Goal: Transaction & Acquisition: Purchase product/service

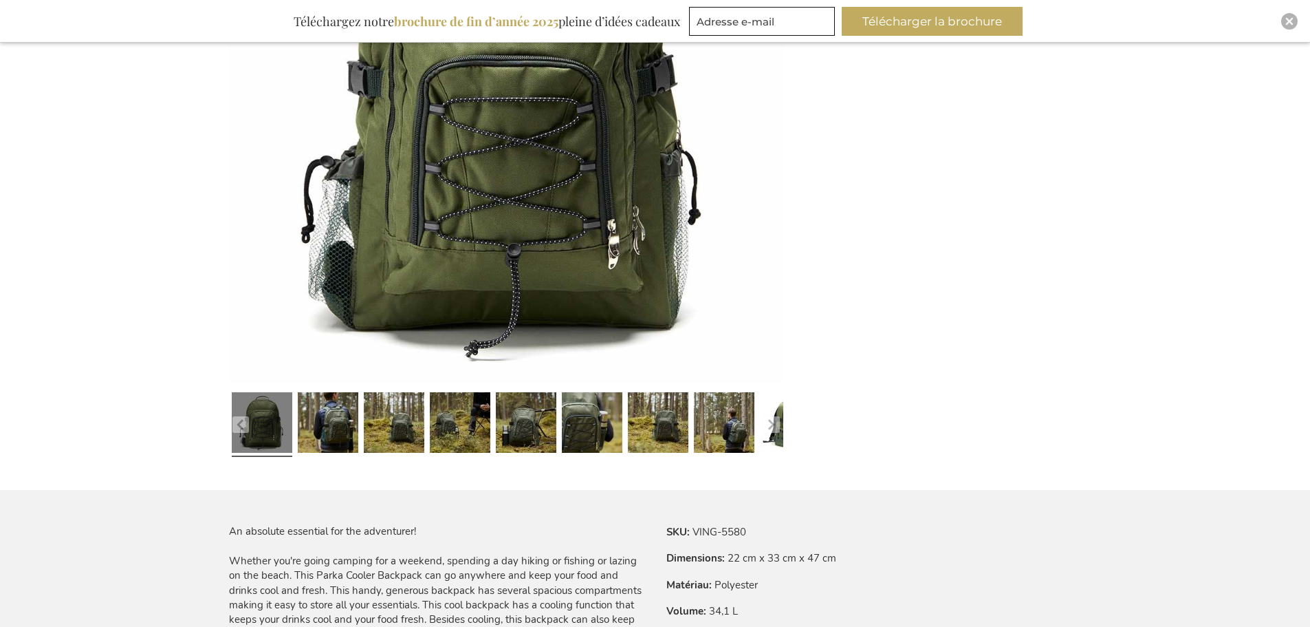
scroll to position [399, 0]
click at [330, 423] on link at bounding box center [328, 424] width 61 height 76
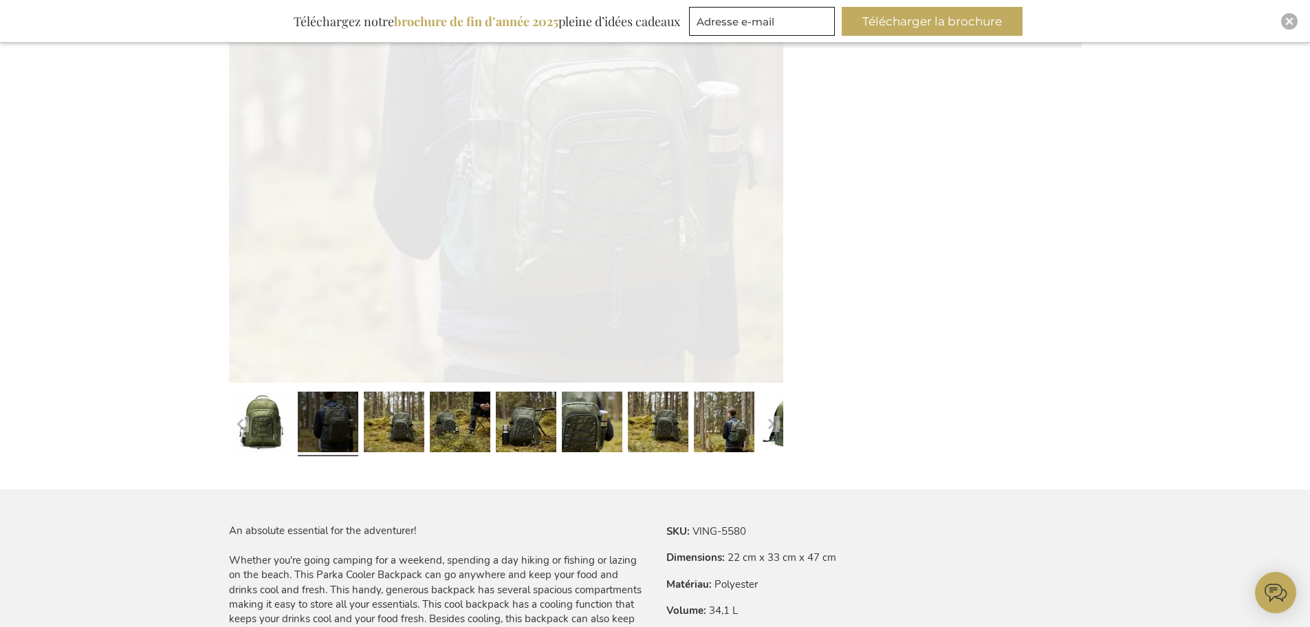
scroll to position [0, 0]
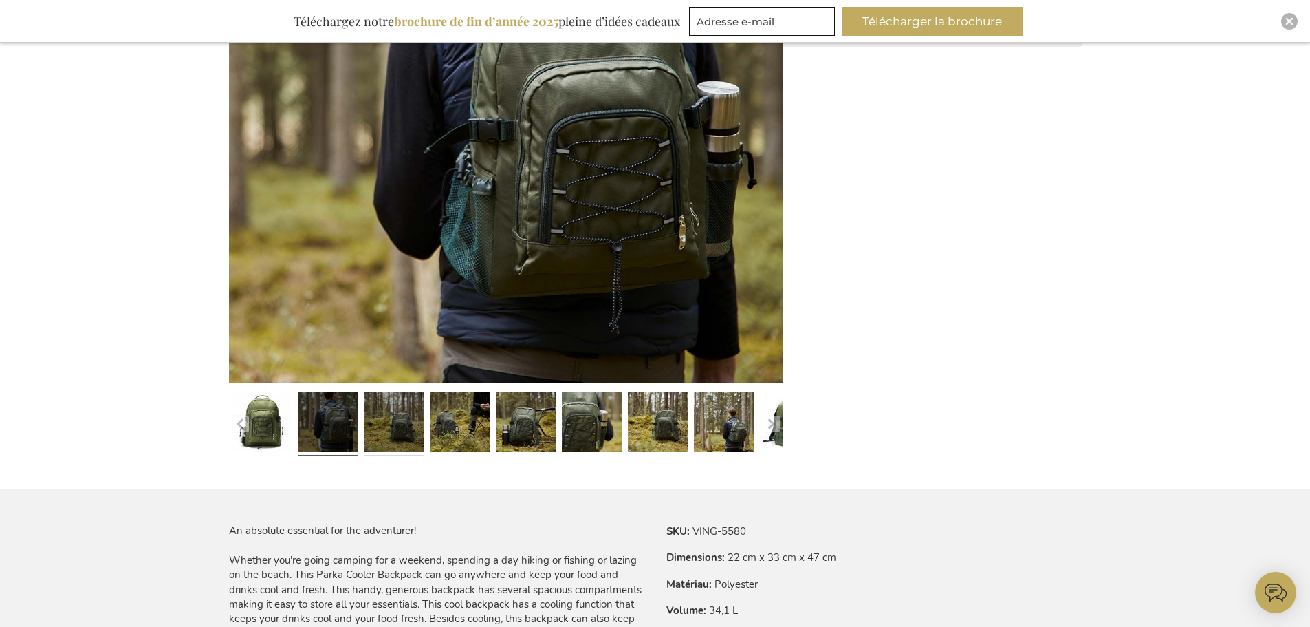
click at [382, 420] on link at bounding box center [394, 424] width 61 height 76
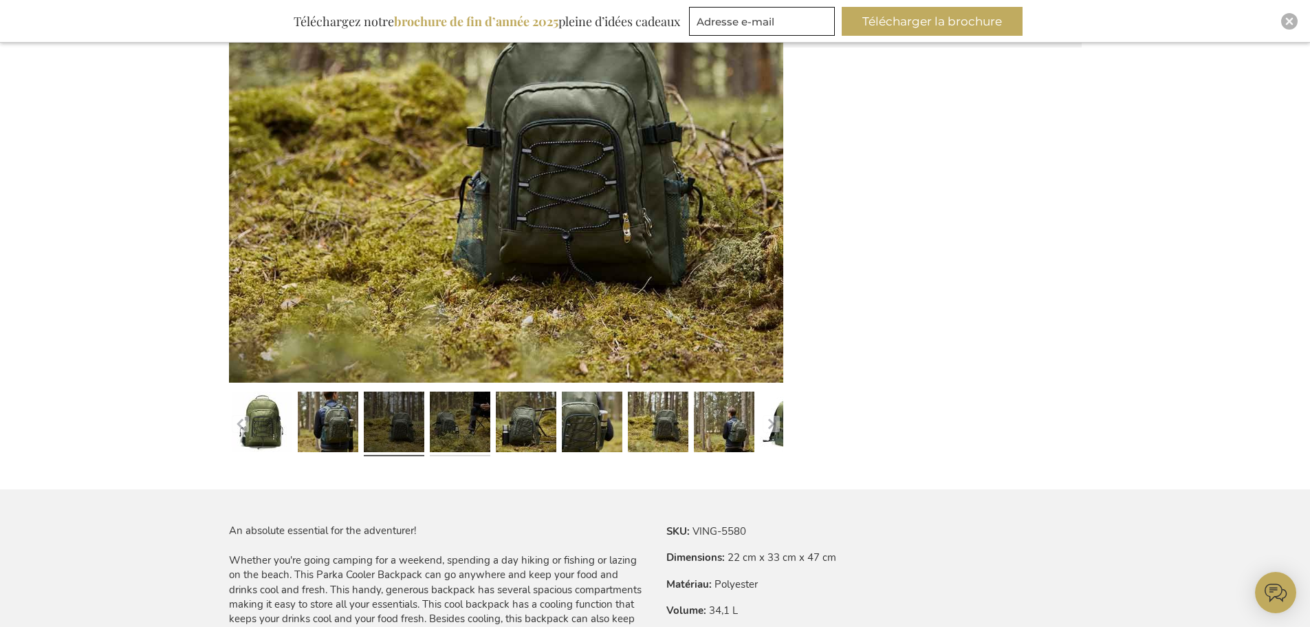
click at [445, 425] on link at bounding box center [460, 424] width 61 height 76
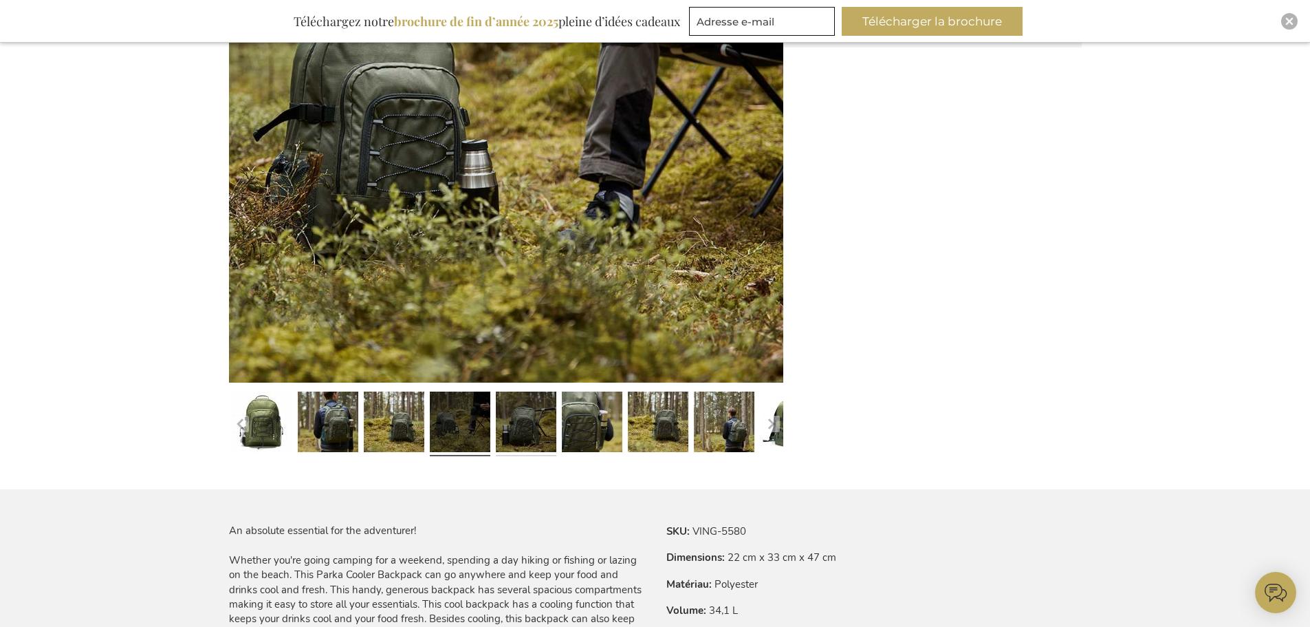
click at [528, 429] on link at bounding box center [526, 424] width 61 height 76
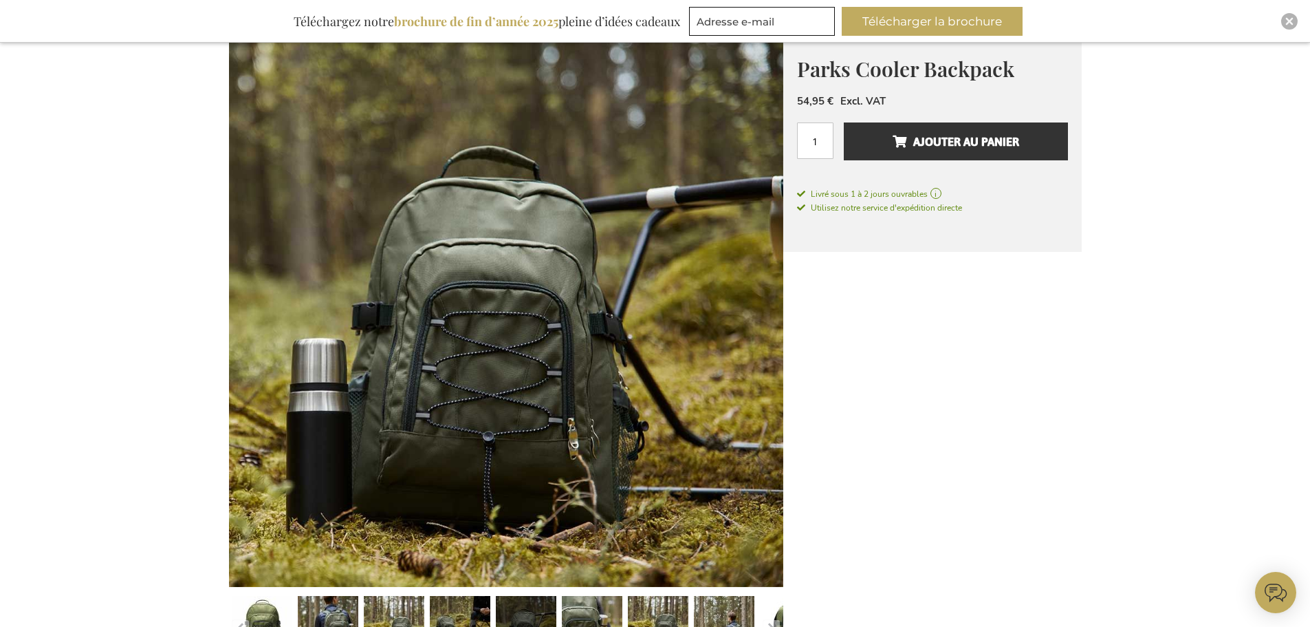
scroll to position [195, 0]
click at [571, 614] on link at bounding box center [592, 627] width 61 height 76
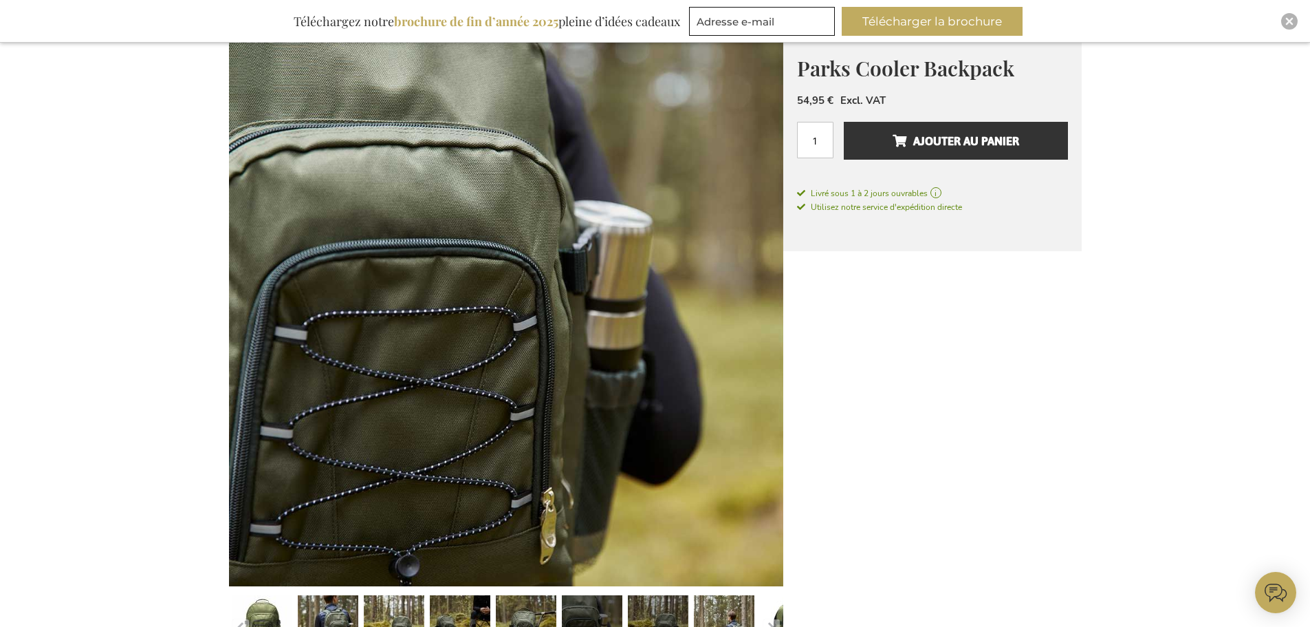
click at [653, 607] on link at bounding box center [658, 627] width 61 height 76
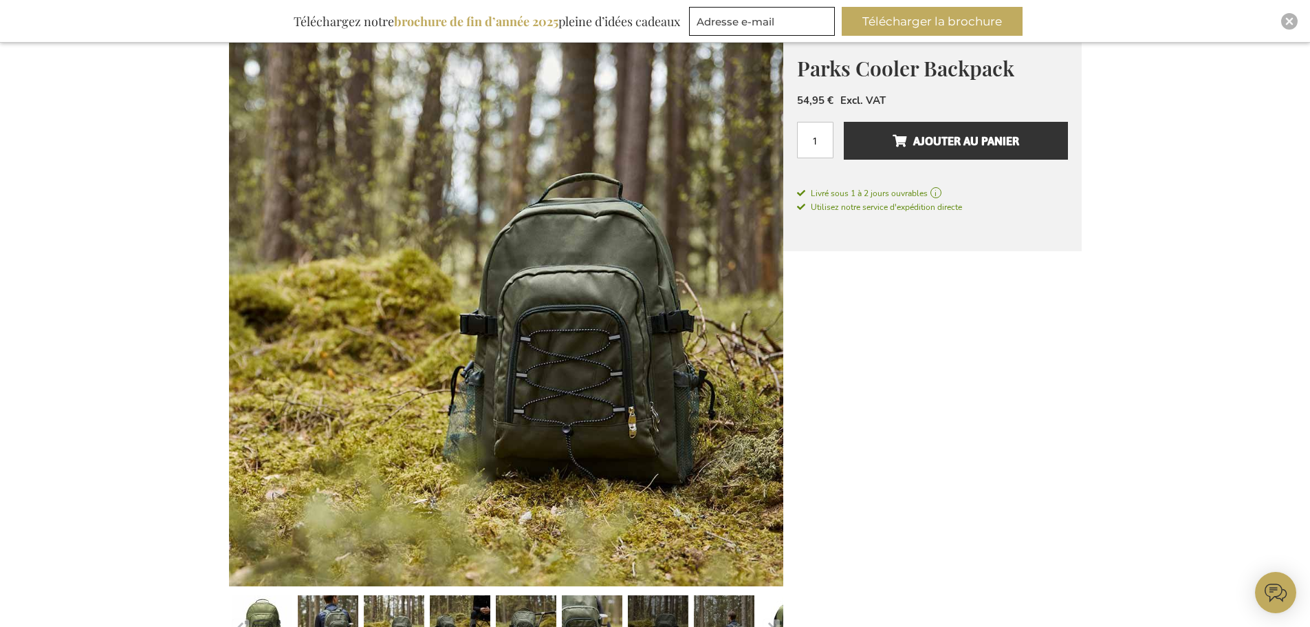
click at [742, 607] on link at bounding box center [724, 627] width 61 height 76
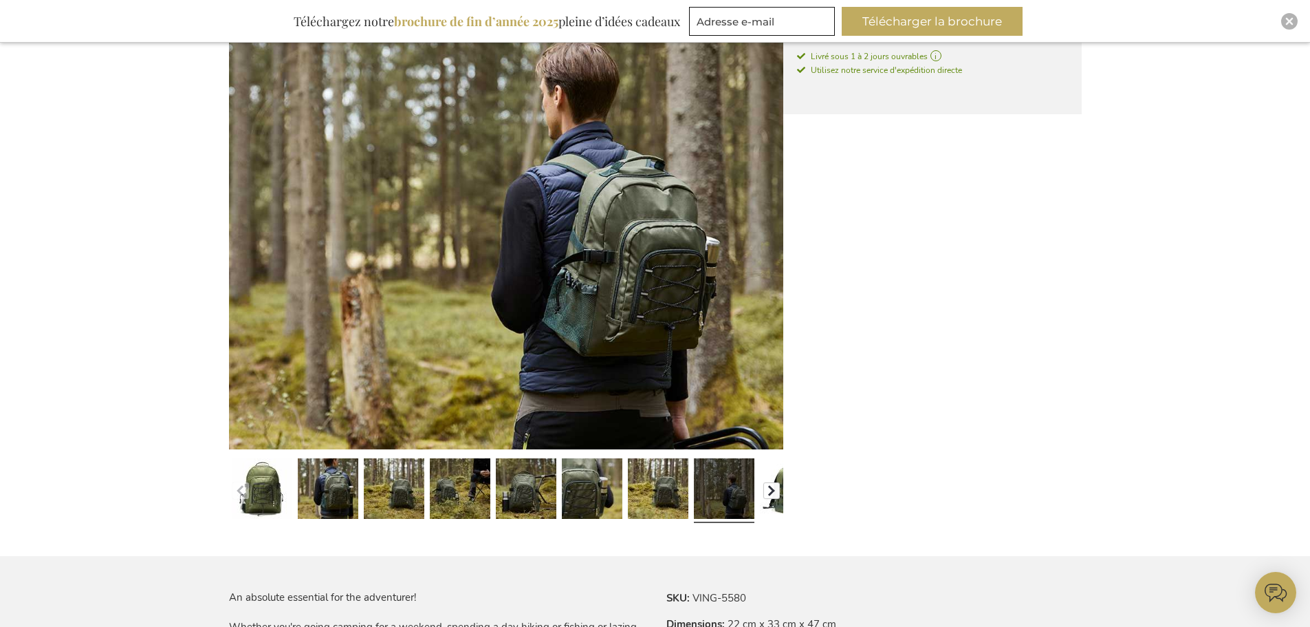
scroll to position [333, 0]
click at [772, 488] on button "button" at bounding box center [771, 489] width 17 height 17
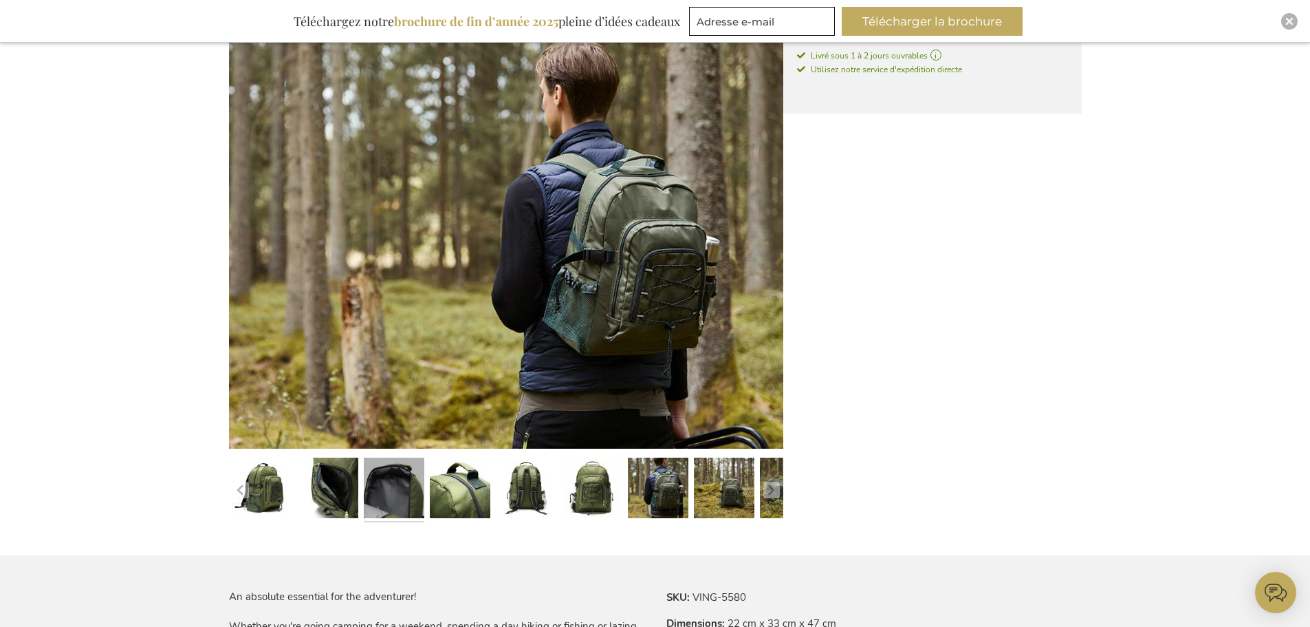
click at [398, 500] on link at bounding box center [394, 490] width 61 height 76
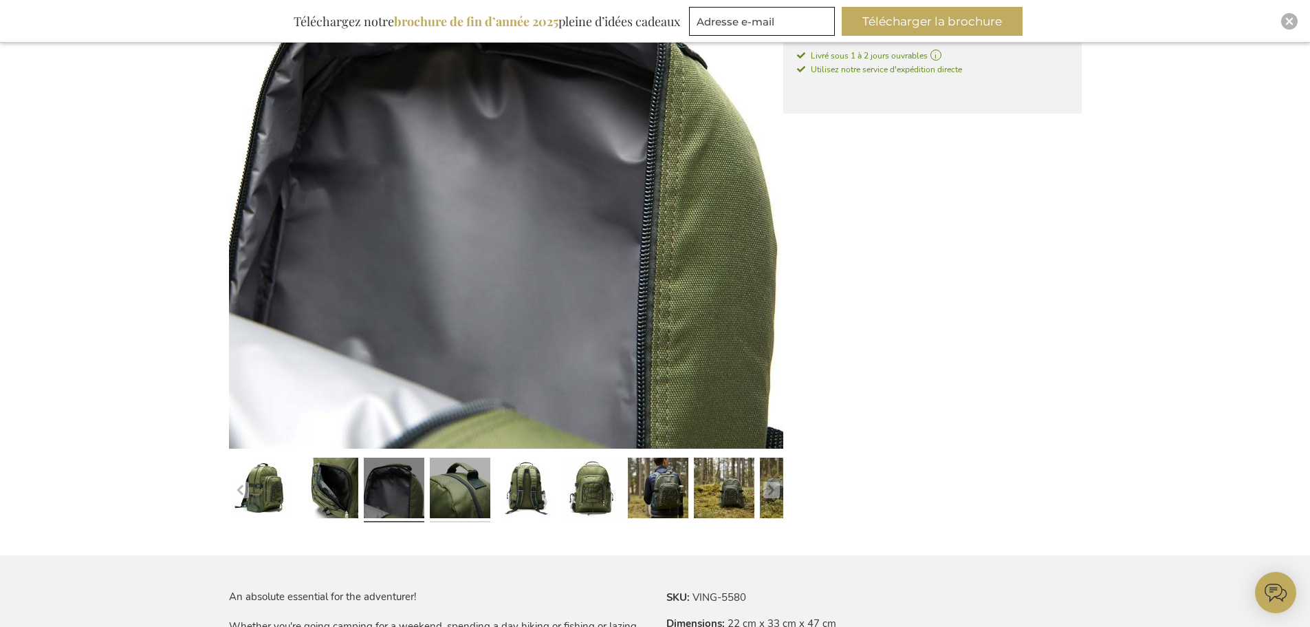
click at [449, 499] on link at bounding box center [460, 490] width 61 height 76
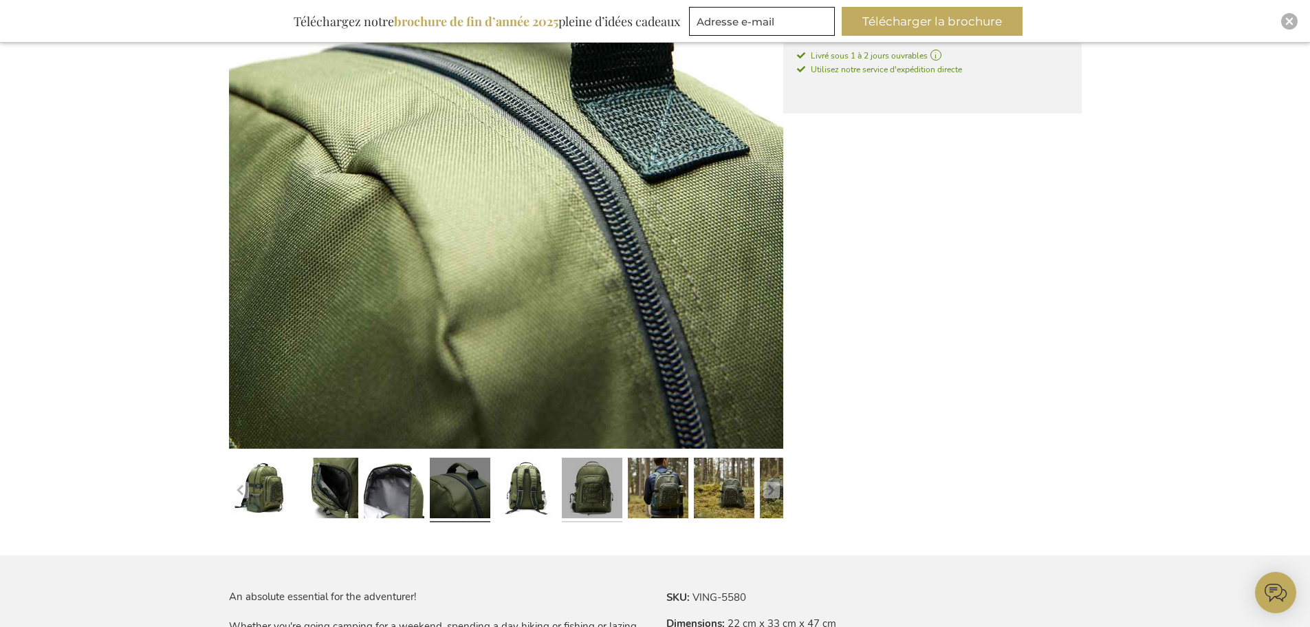
click at [562, 488] on link at bounding box center [592, 490] width 61 height 76
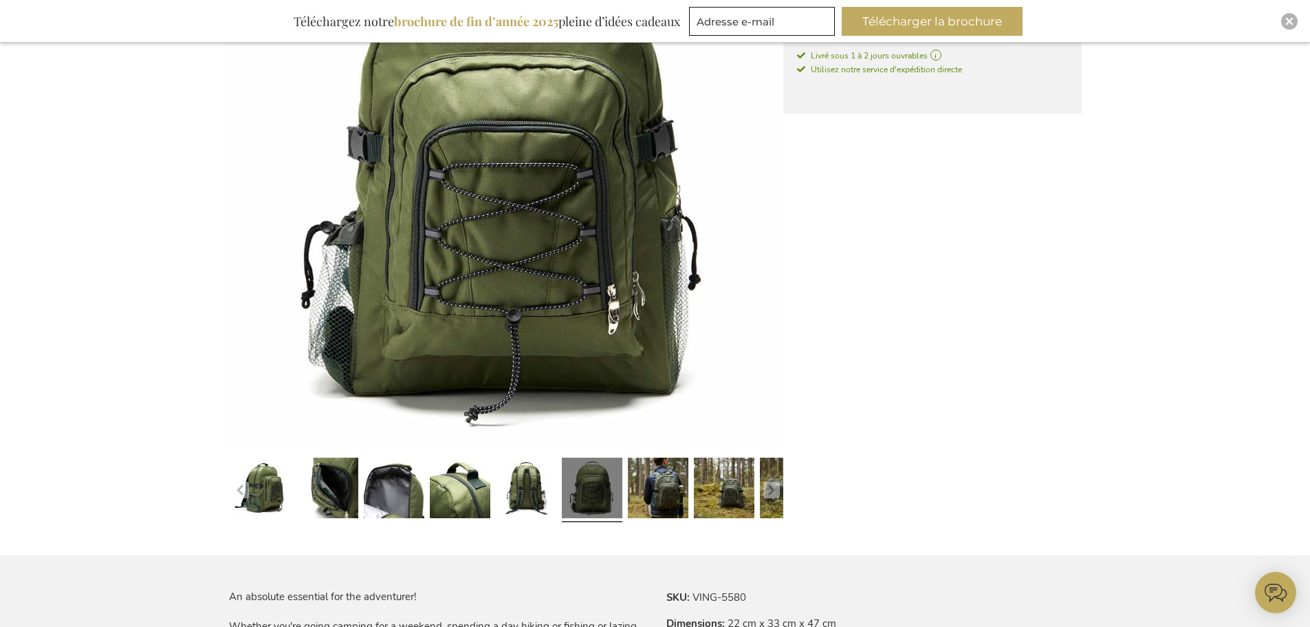
click at [590, 488] on link at bounding box center [592, 490] width 61 height 76
click at [660, 492] on link at bounding box center [658, 490] width 61 height 76
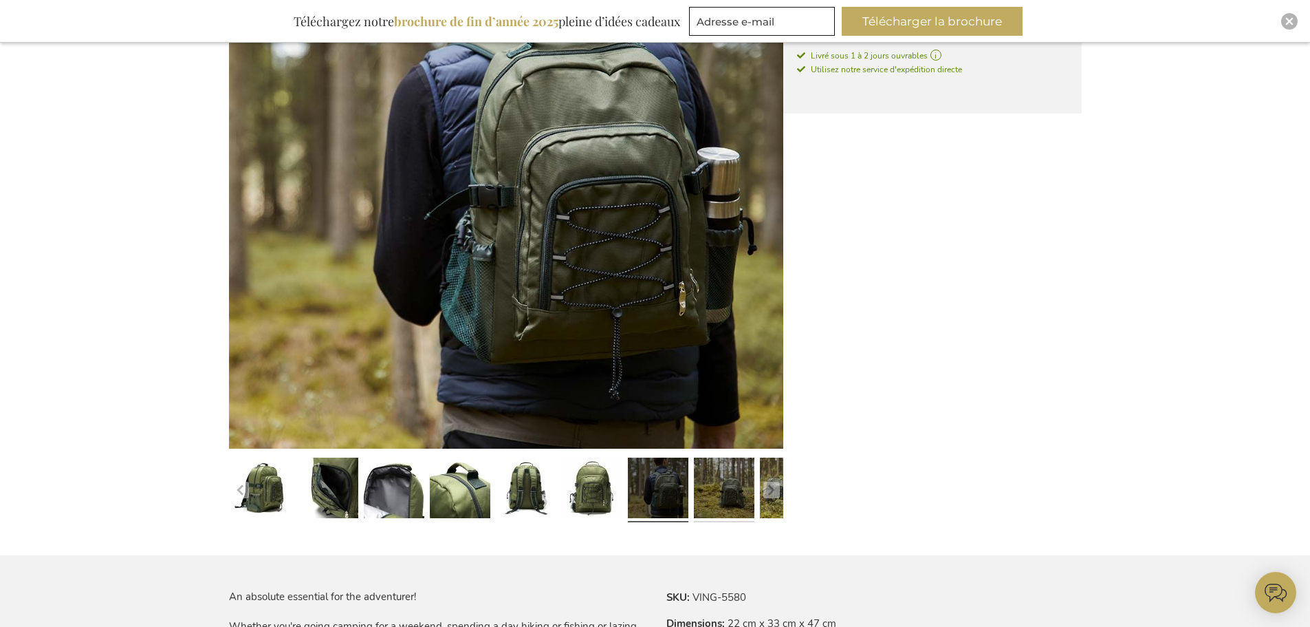
click at [716, 503] on link at bounding box center [724, 490] width 61 height 76
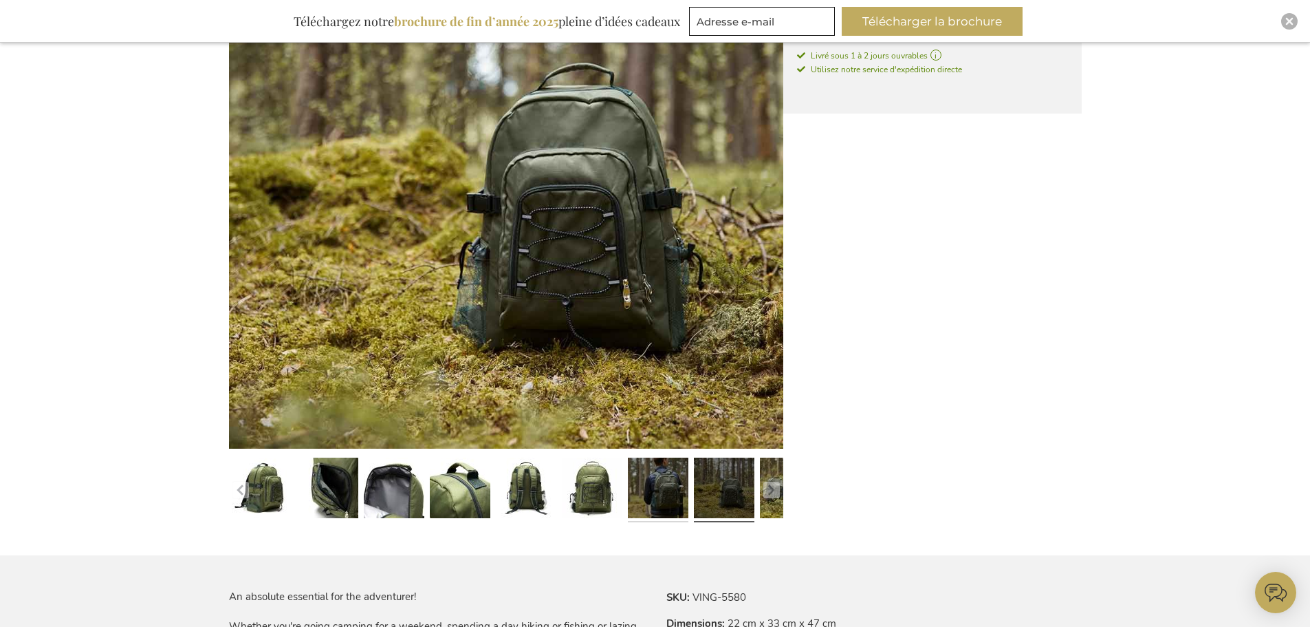
click at [640, 500] on link at bounding box center [658, 490] width 61 height 76
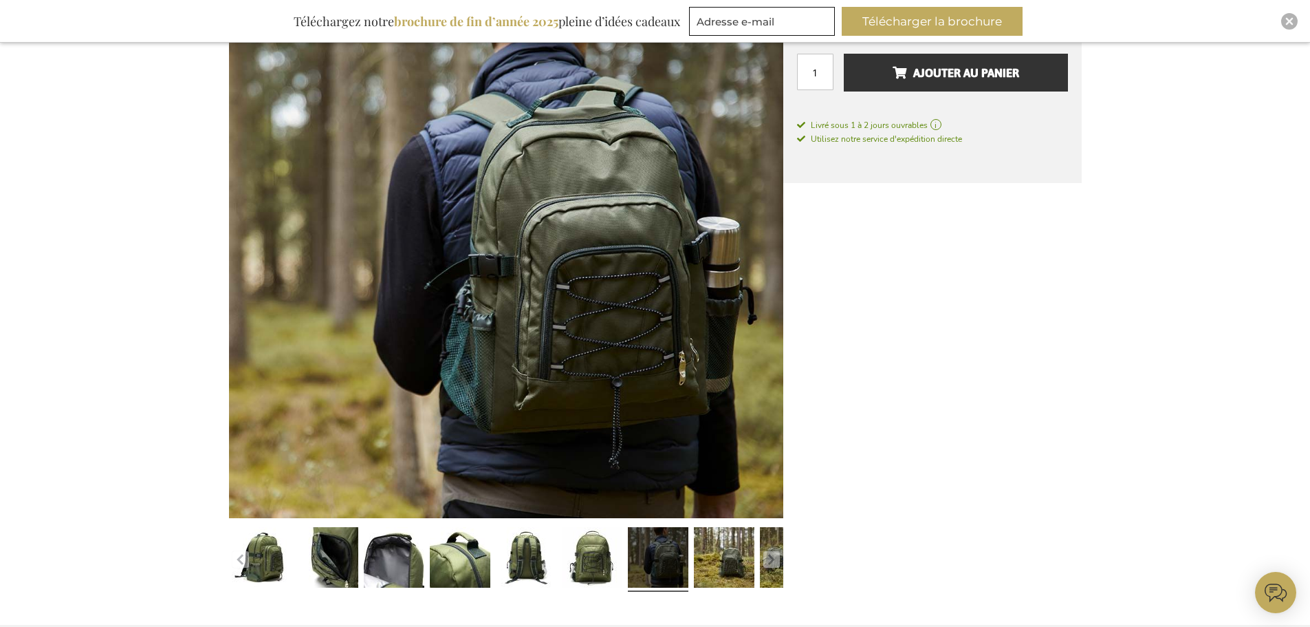
scroll to position [264, 0]
click at [730, 556] on link at bounding box center [724, 559] width 61 height 76
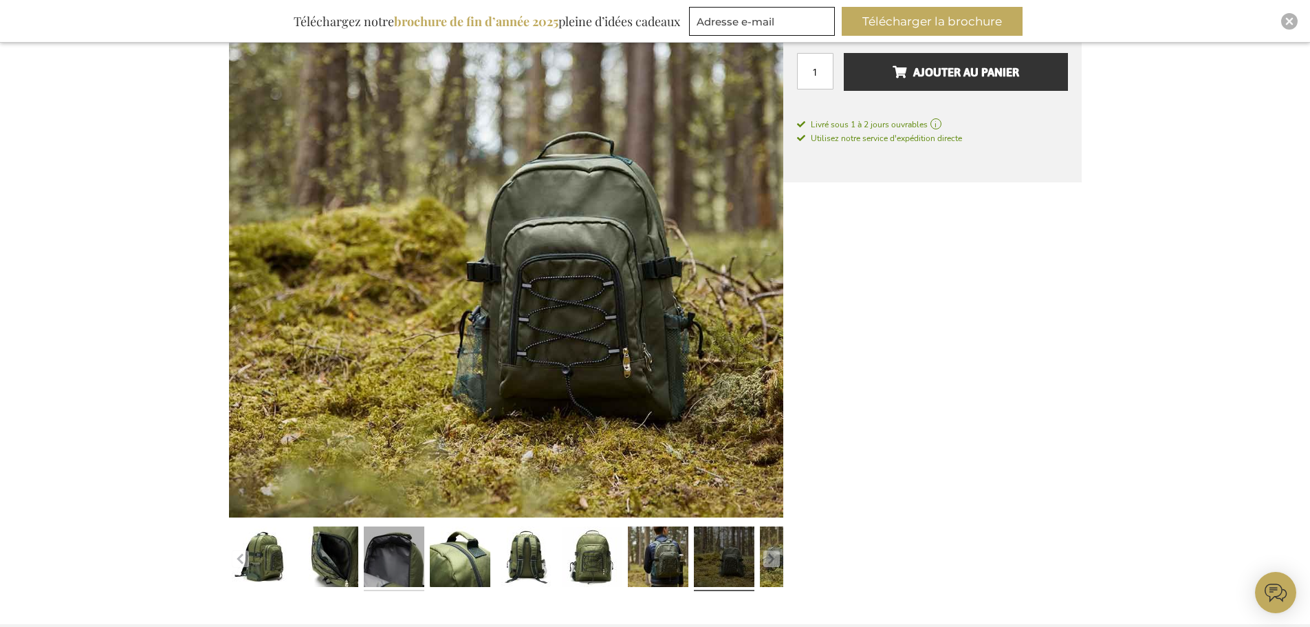
click at [389, 581] on link at bounding box center [394, 559] width 61 height 76
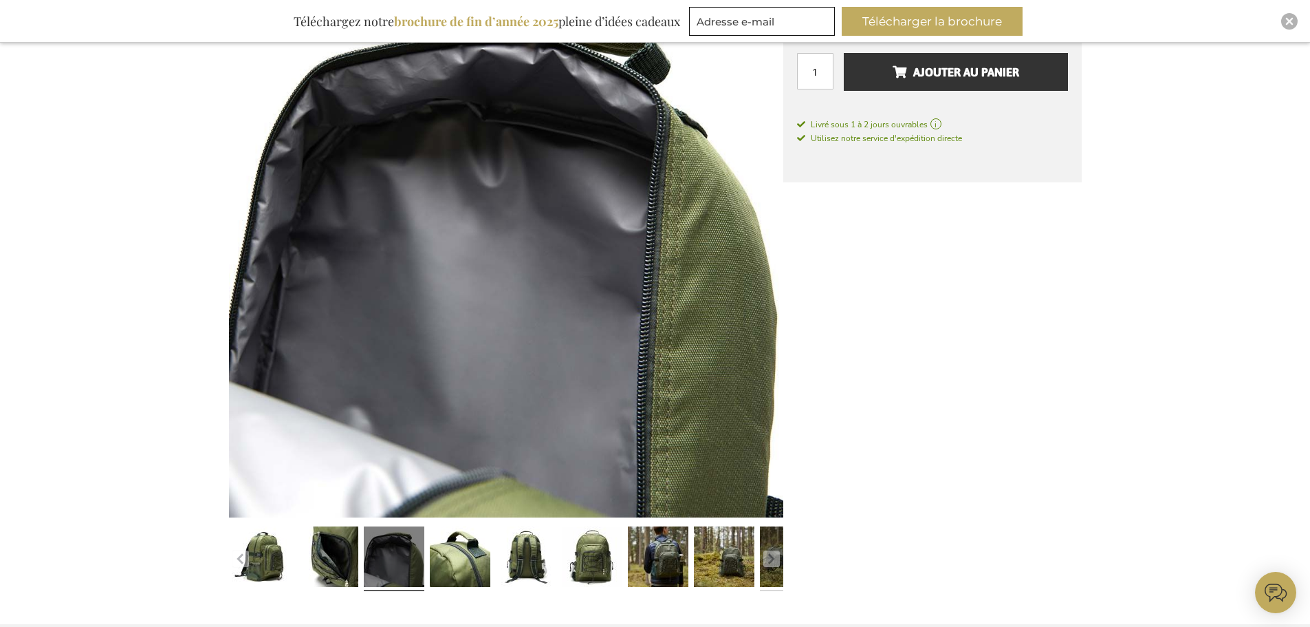
click at [781, 582] on link at bounding box center [790, 559] width 61 height 76
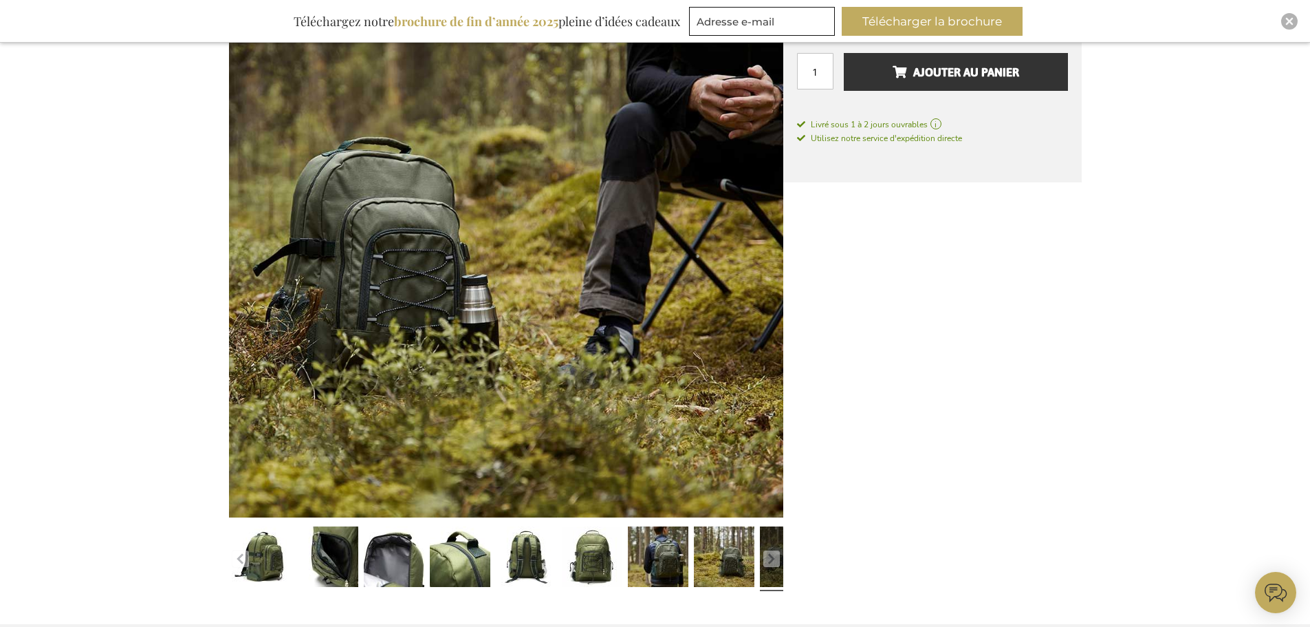
click at [763, 549] on link at bounding box center [790, 559] width 61 height 76
click at [771, 554] on button "button" at bounding box center [771, 558] width 17 height 17
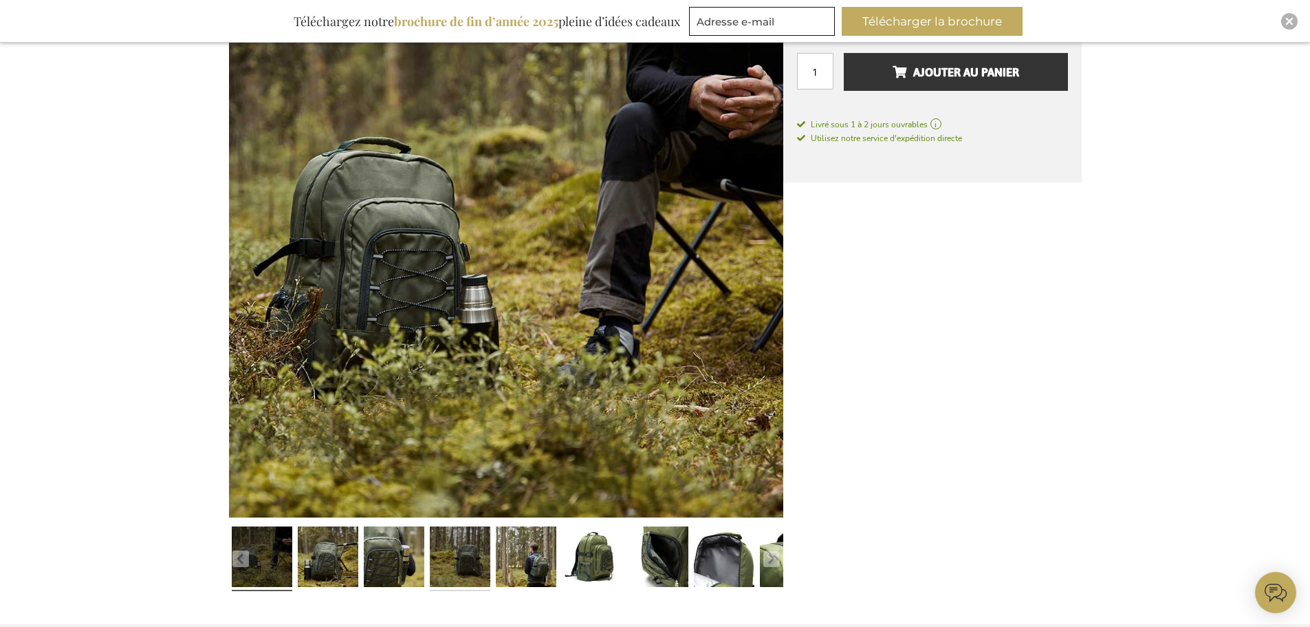
click at [477, 580] on link at bounding box center [460, 559] width 61 height 76
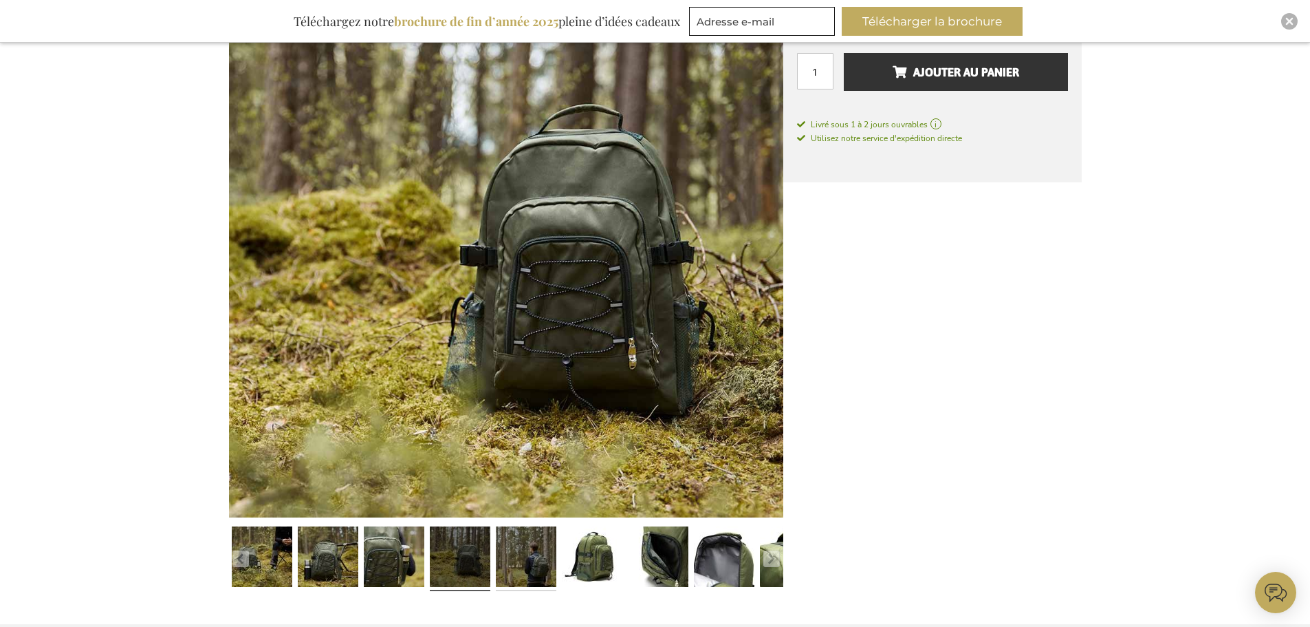
click at [536, 560] on link at bounding box center [526, 559] width 61 height 76
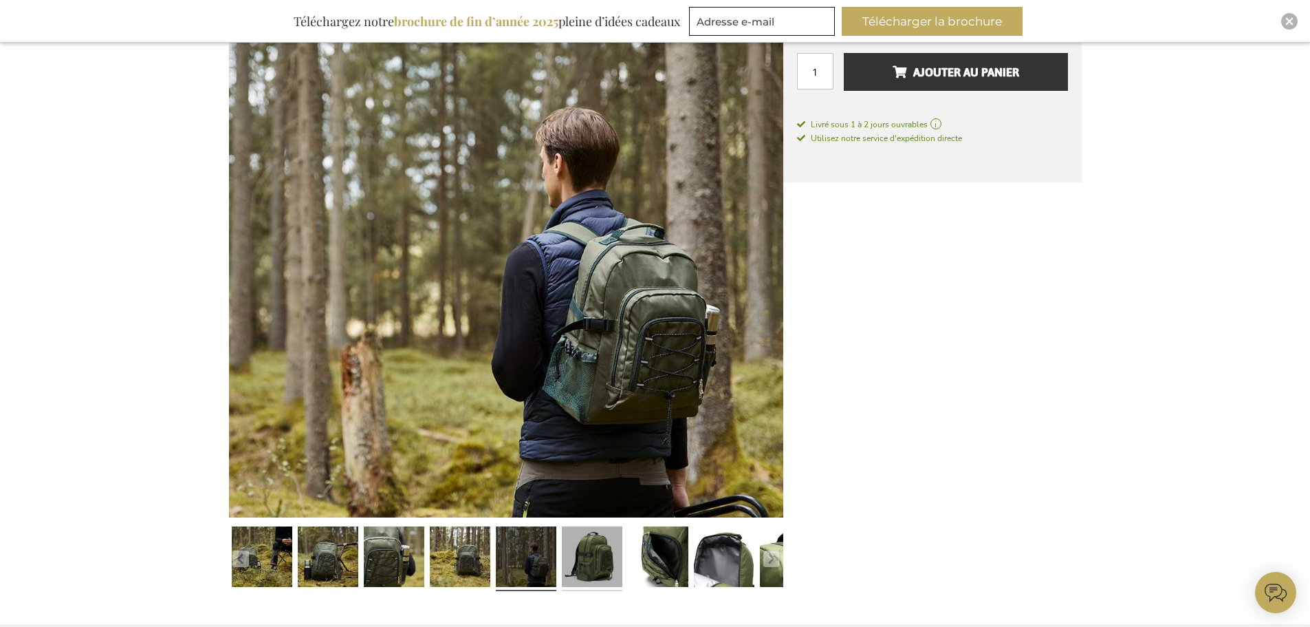
click at [595, 546] on link at bounding box center [592, 559] width 61 height 76
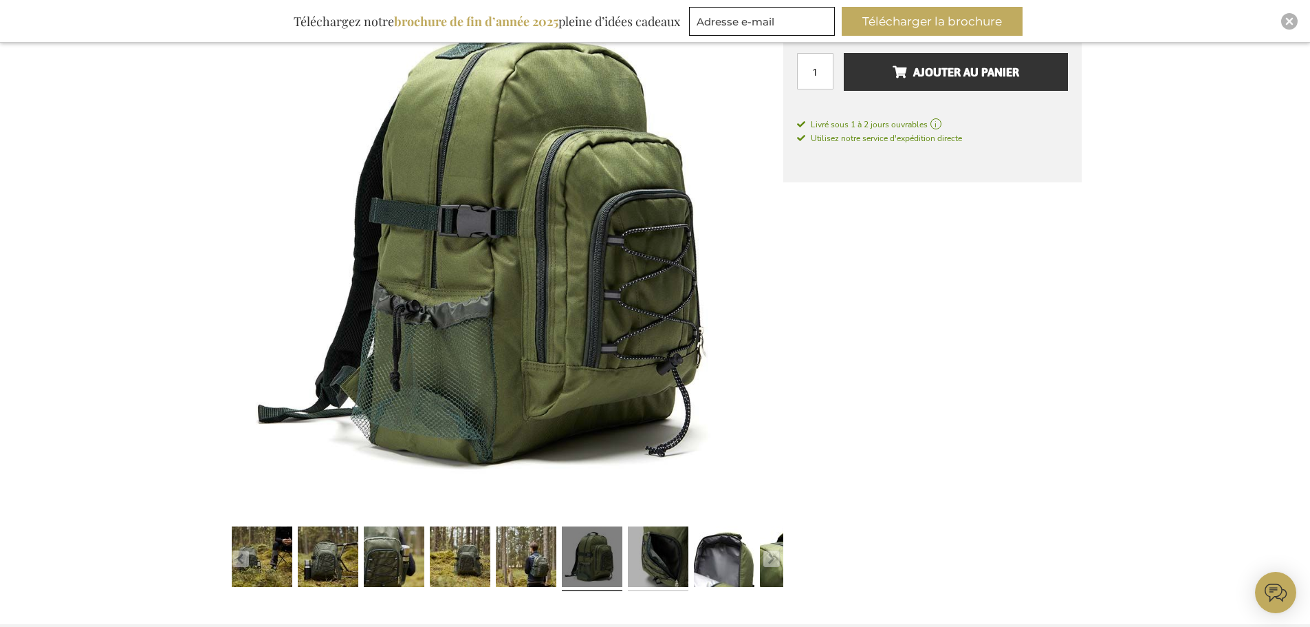
click at [636, 563] on link at bounding box center [658, 559] width 61 height 76
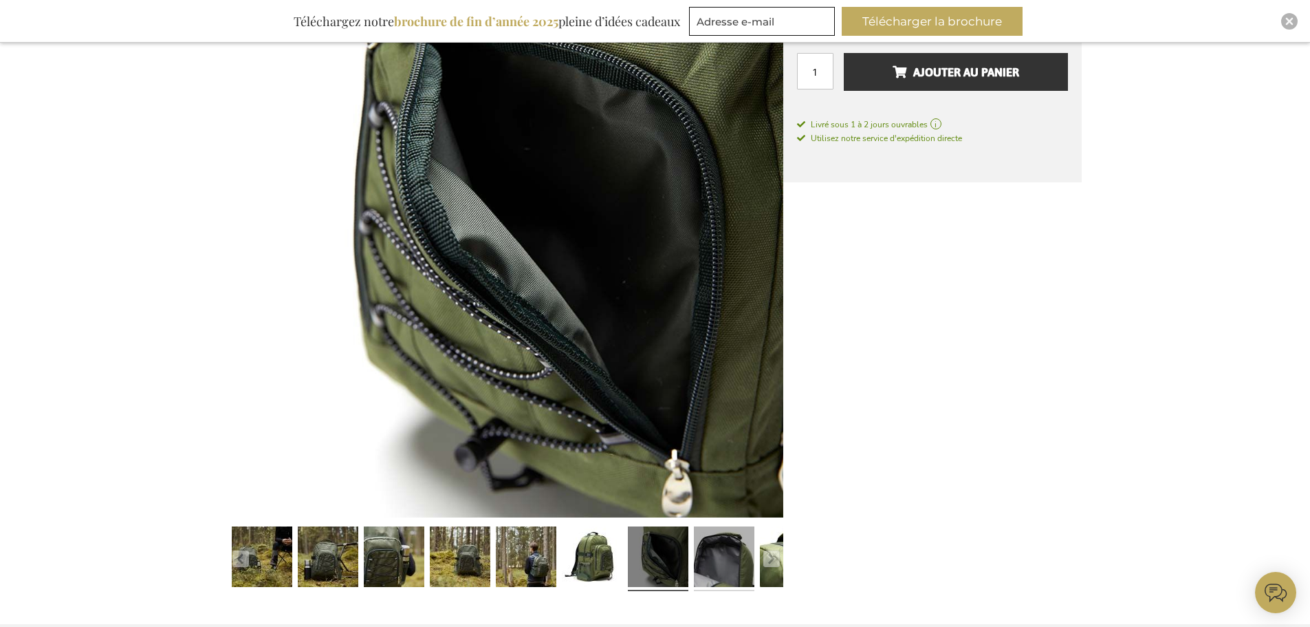
click at [700, 568] on link at bounding box center [724, 559] width 61 height 76
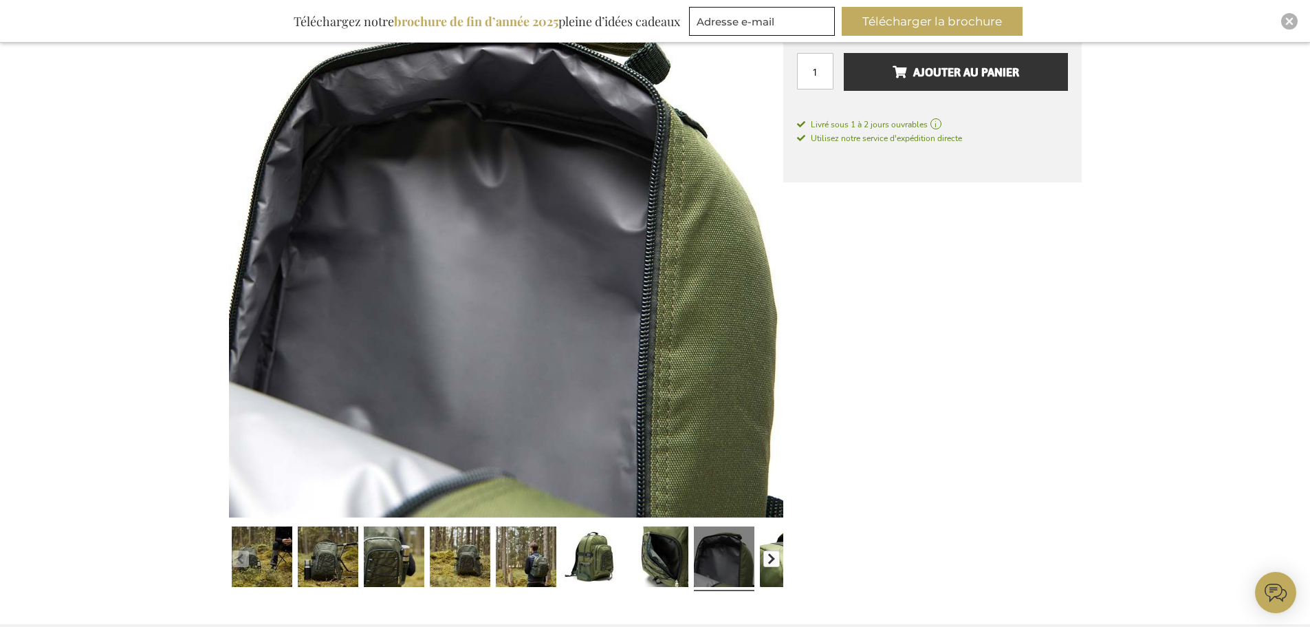
click at [779, 566] on button "button" at bounding box center [771, 558] width 17 height 17
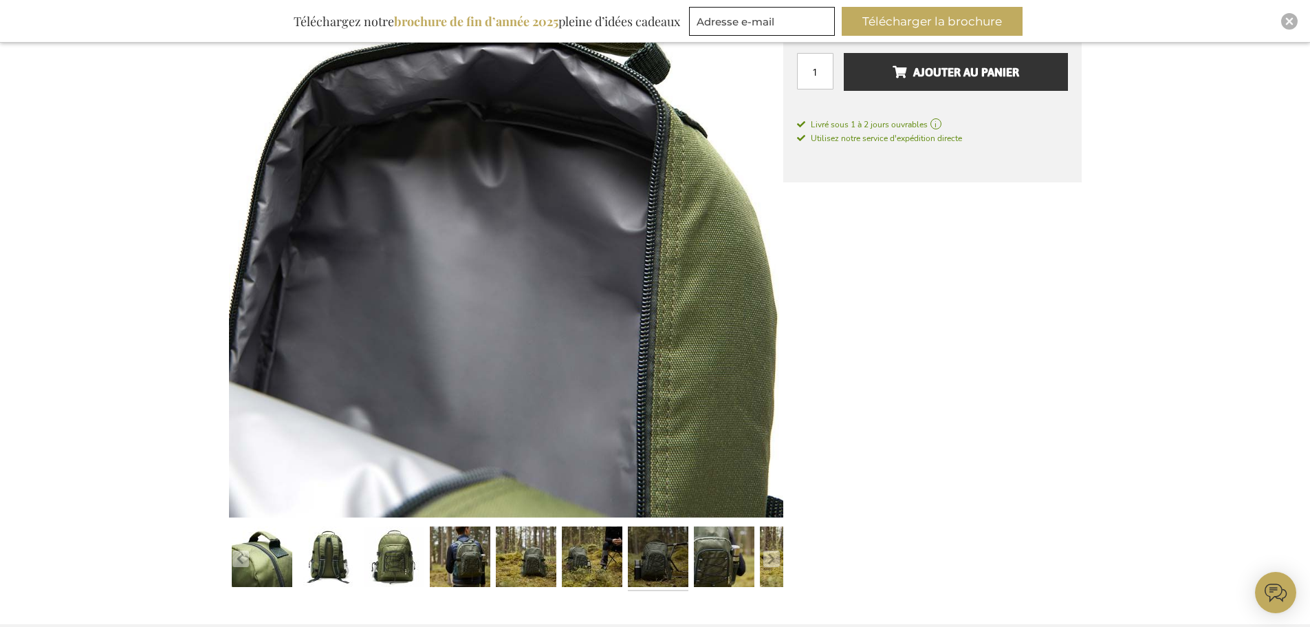
click at [671, 566] on link at bounding box center [658, 559] width 61 height 76
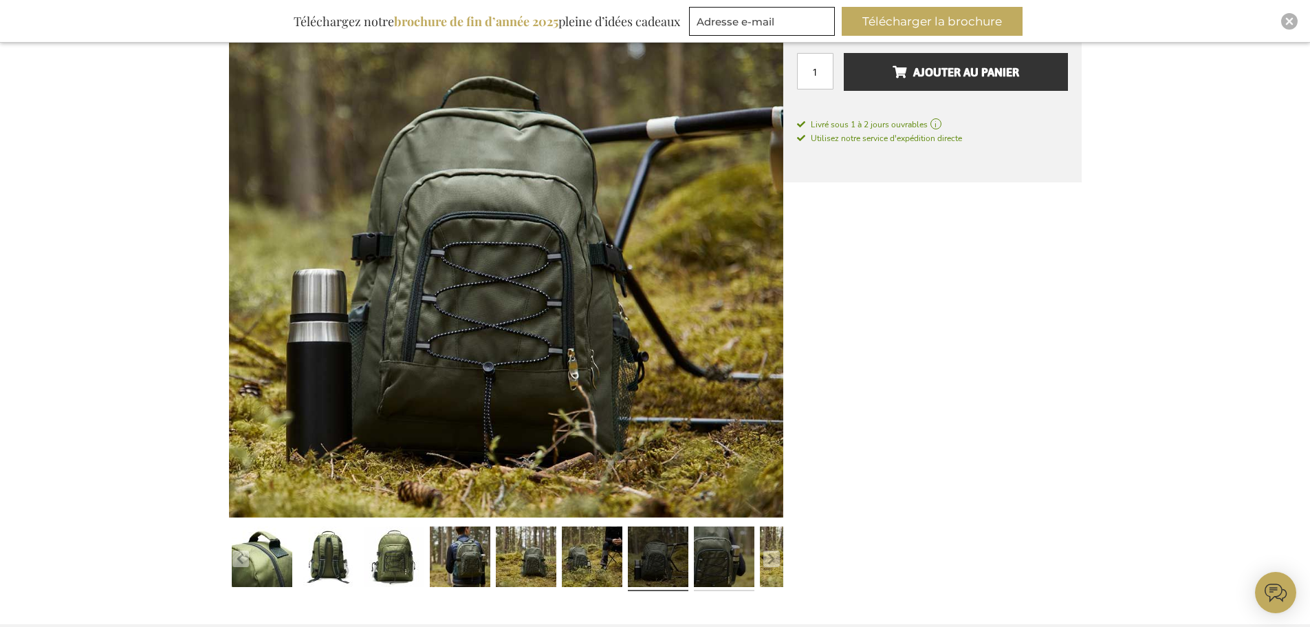
click at [751, 556] on link at bounding box center [724, 559] width 61 height 76
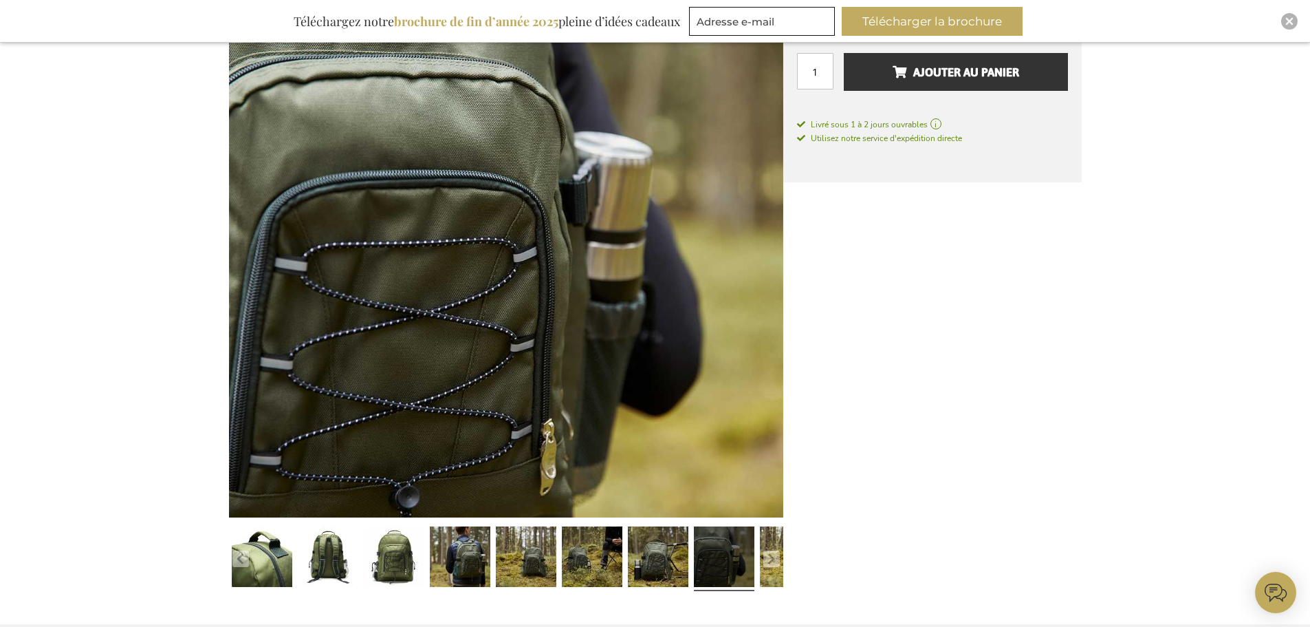
click at [755, 573] on div at bounding box center [724, 559] width 66 height 76
click at [770, 561] on button "button" at bounding box center [771, 558] width 17 height 17
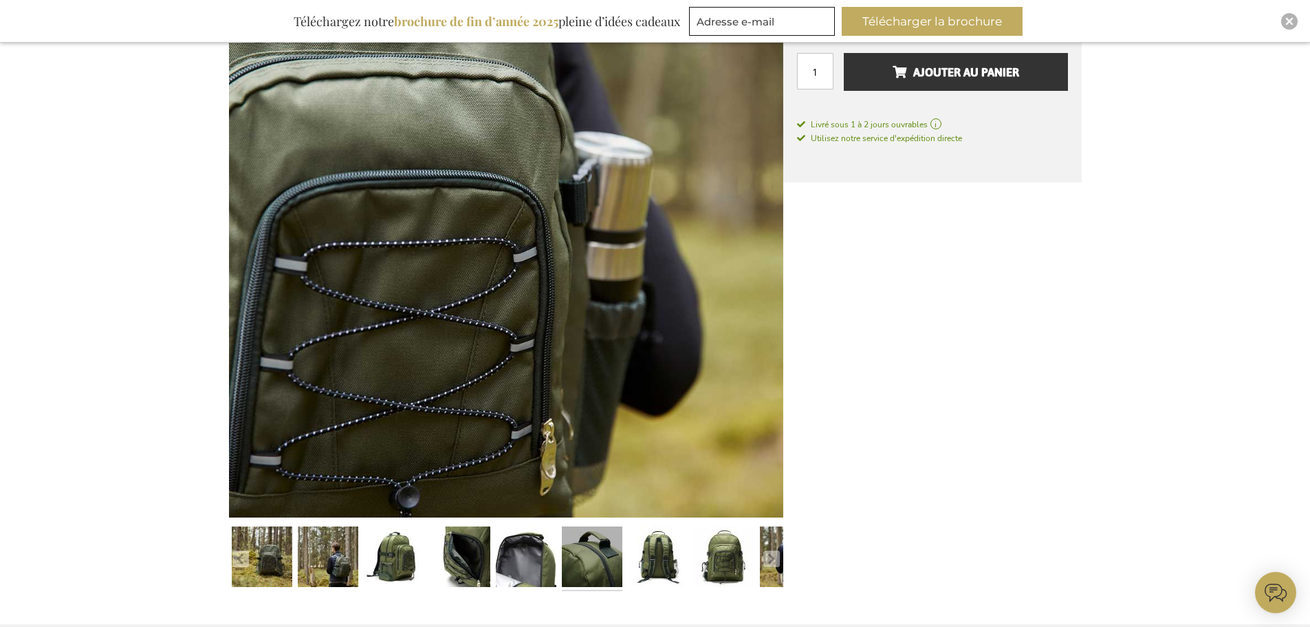
click at [598, 572] on link at bounding box center [592, 559] width 61 height 76
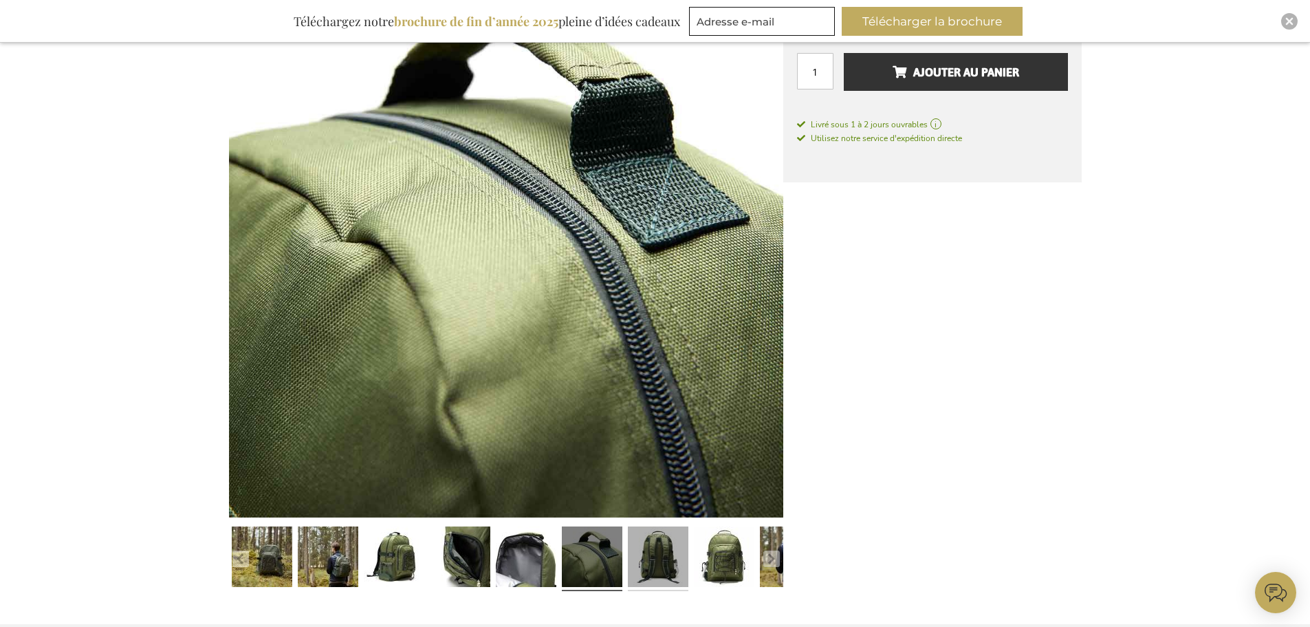
click at [633, 569] on link at bounding box center [658, 559] width 61 height 76
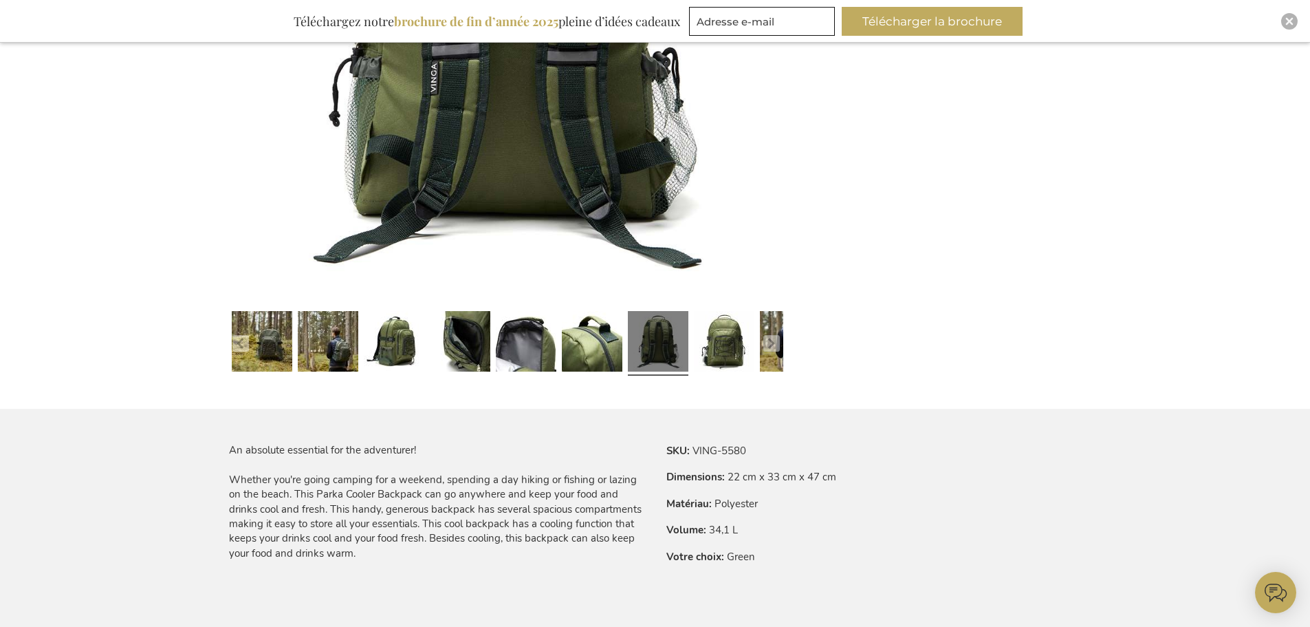
scroll to position [480, 0]
click at [774, 340] on button "button" at bounding box center [771, 342] width 17 height 17
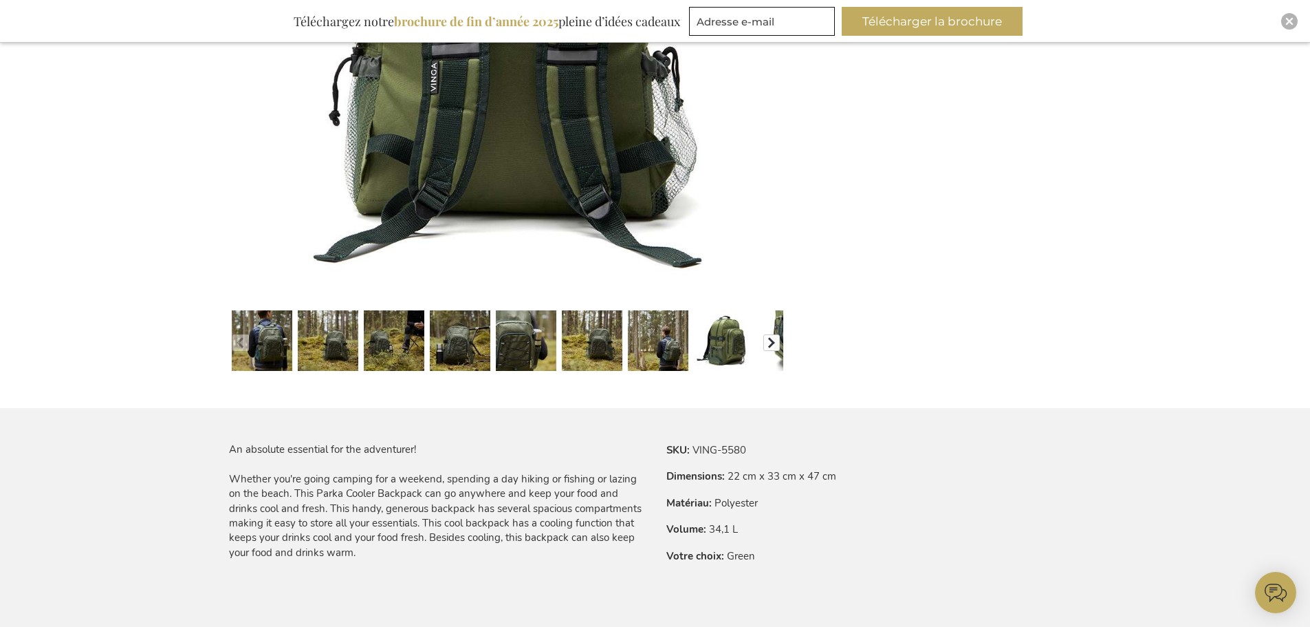
click at [774, 340] on button "button" at bounding box center [771, 342] width 17 height 17
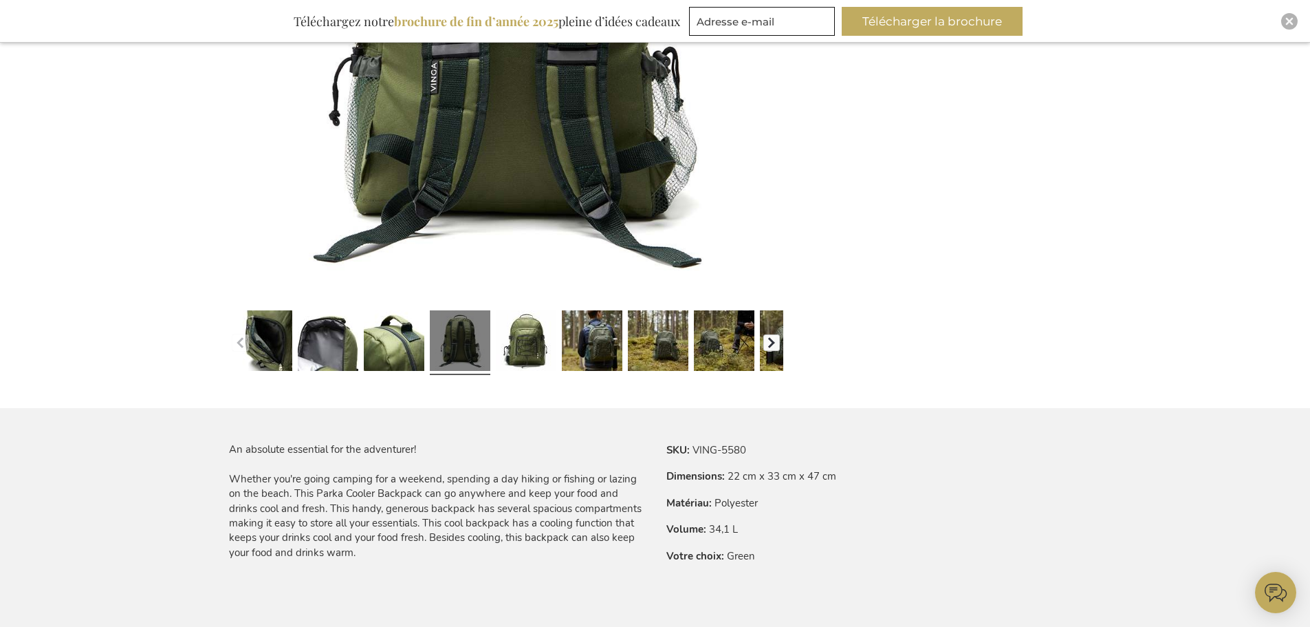
click at [774, 340] on button "button" at bounding box center [771, 342] width 17 height 17
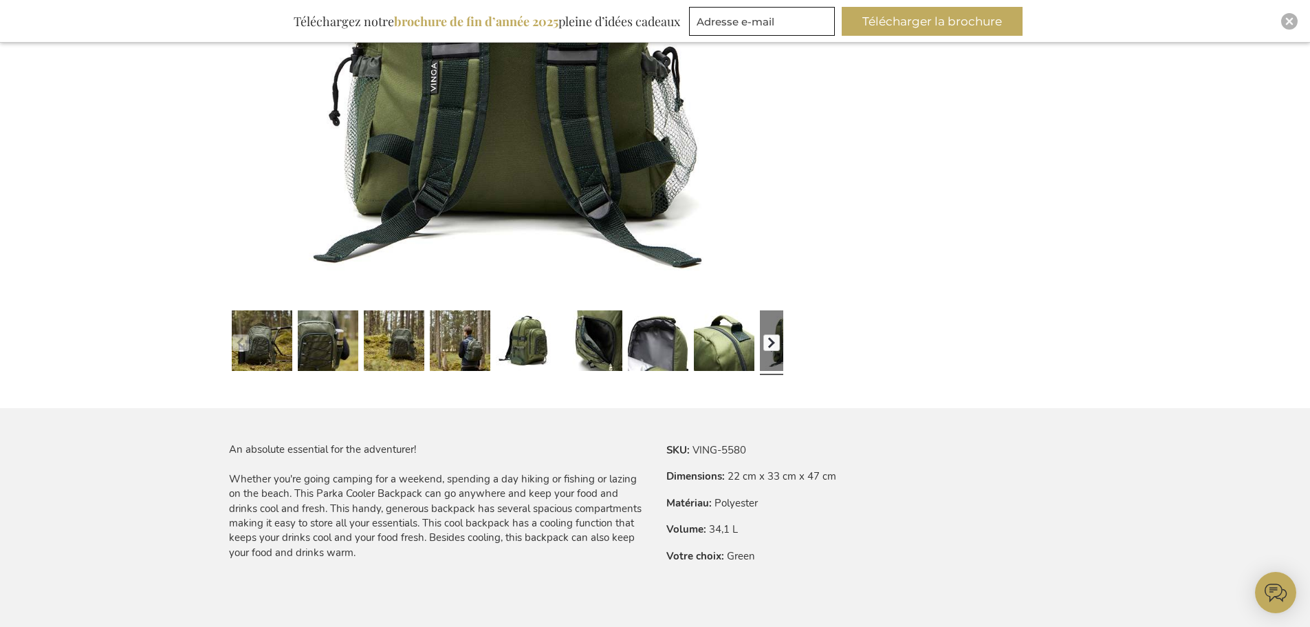
click at [774, 340] on button "button" at bounding box center [771, 342] width 17 height 17
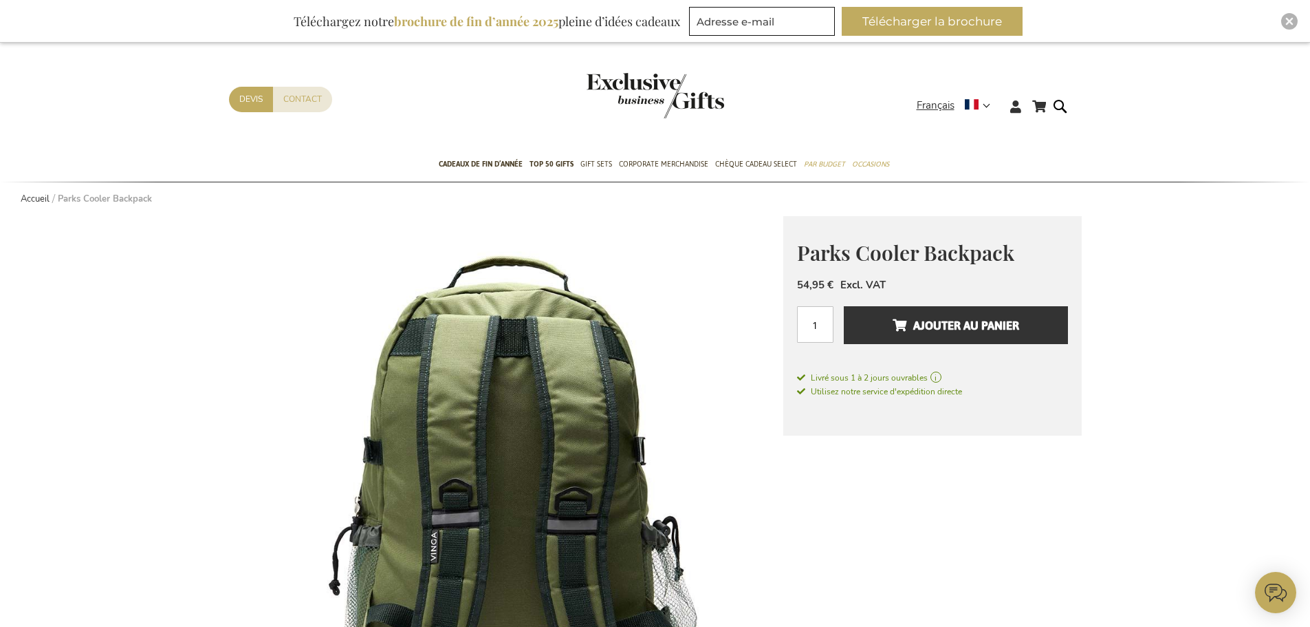
scroll to position [0, 0]
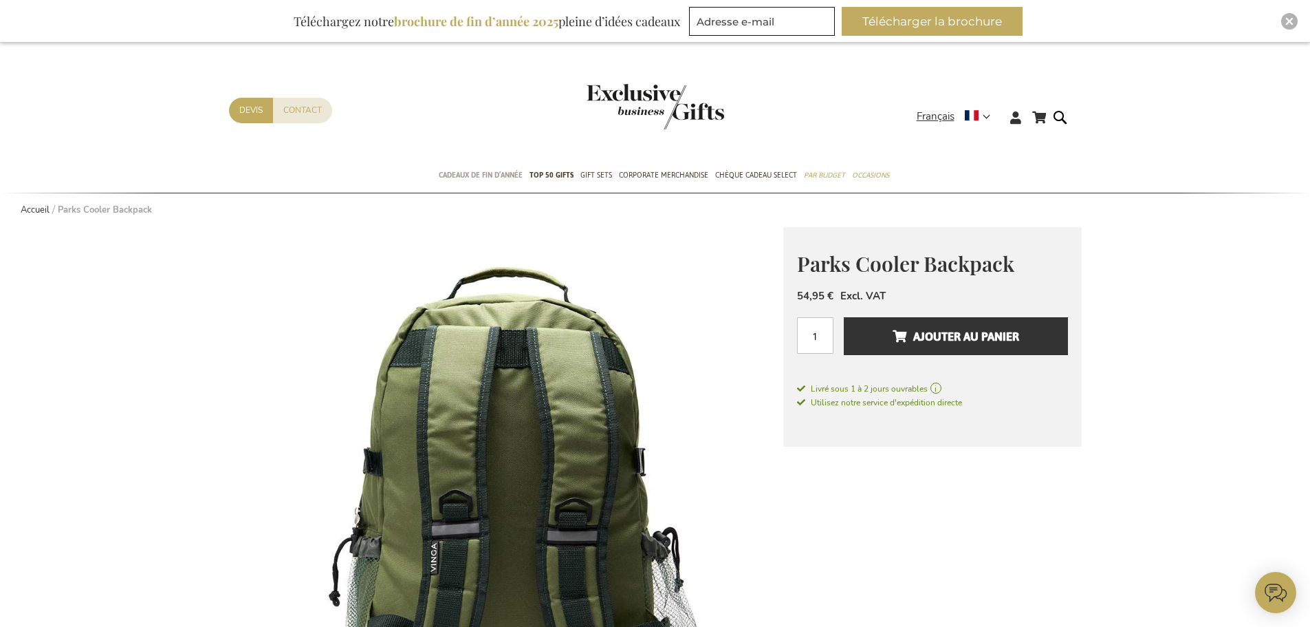
click at [498, 171] on span "Cadeaux de fin d’année" at bounding box center [481, 175] width 84 height 14
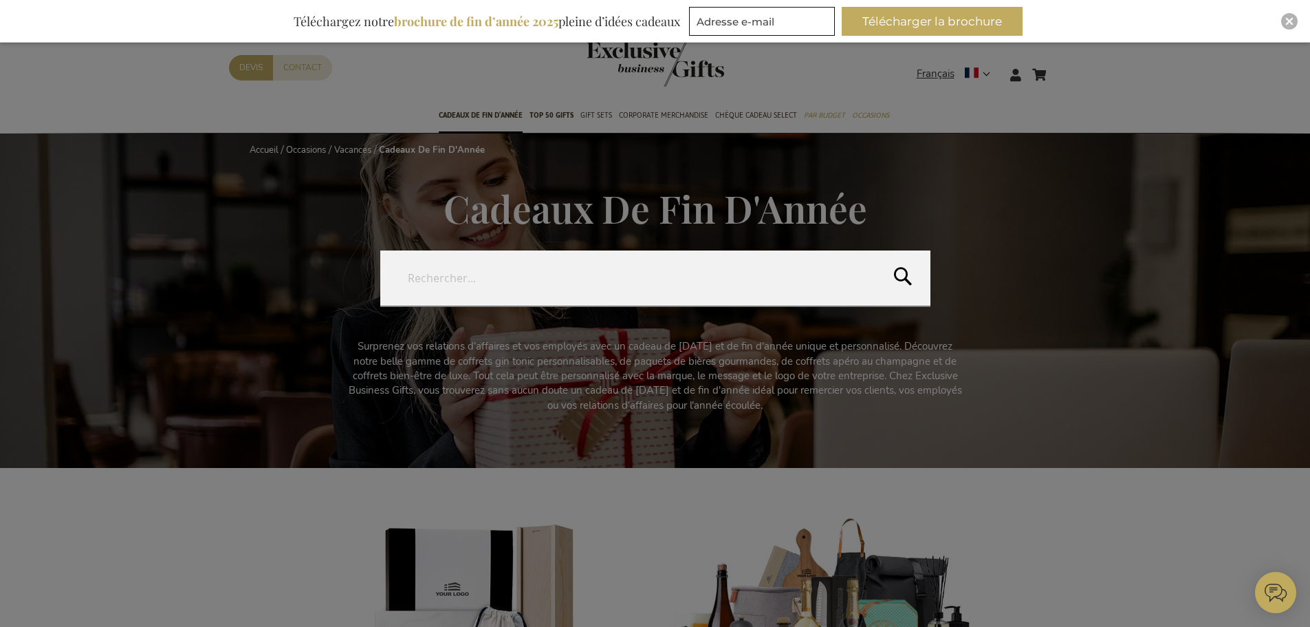
click at [1063, 66] on form "Rechercher Rechercher" at bounding box center [1064, 66] width 14 height 0
click at [893, 276] on button "Rechercher" at bounding box center [1093, 281] width 435 height 63
type input "sac a dos isotherm"
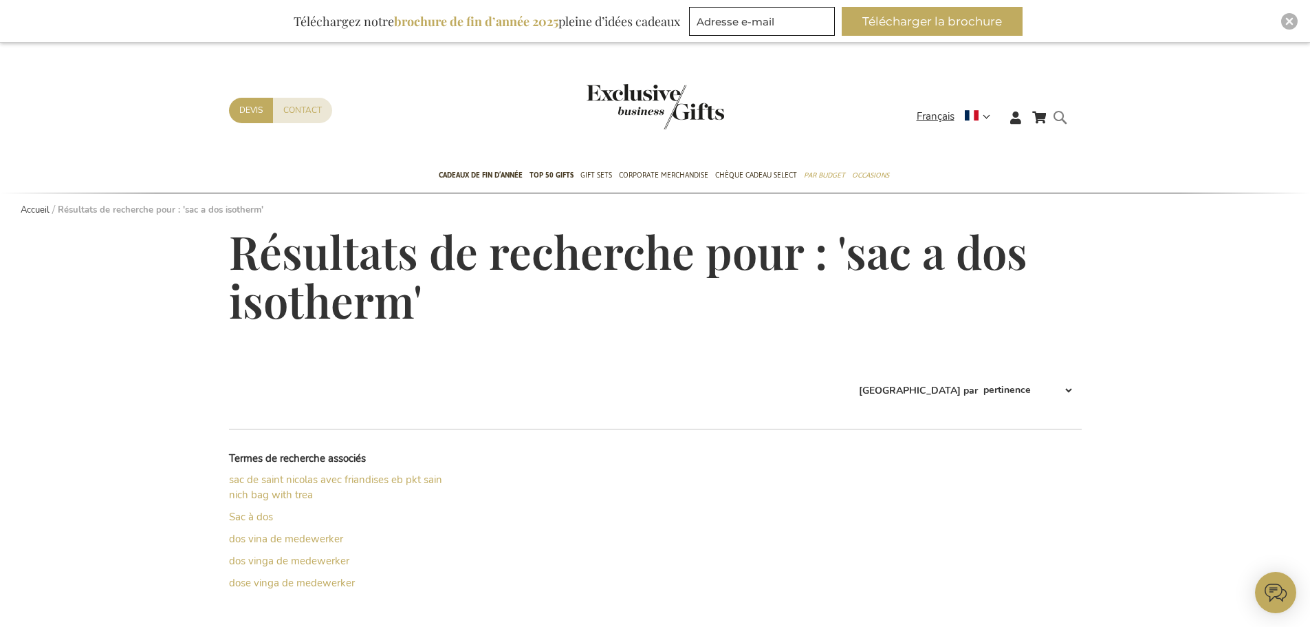
click at [1065, 125] on form "Rechercher sac a dos isotherm Rechercher" at bounding box center [1064, 128] width 14 height 39
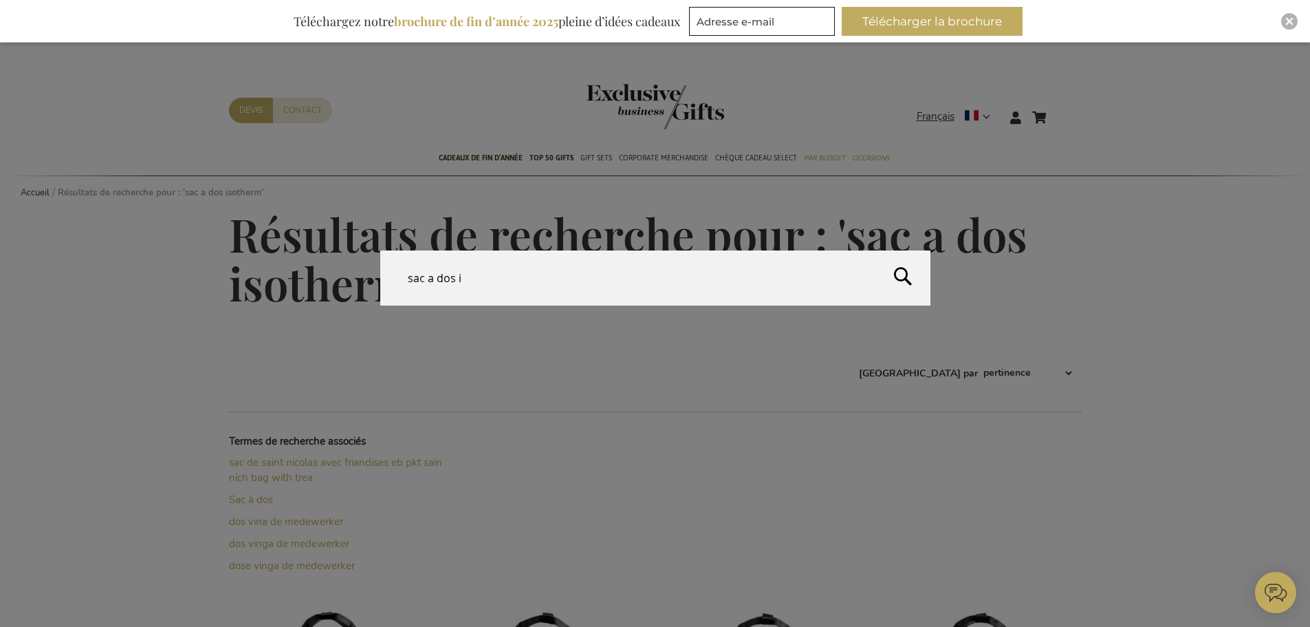
type input "sac a dos"
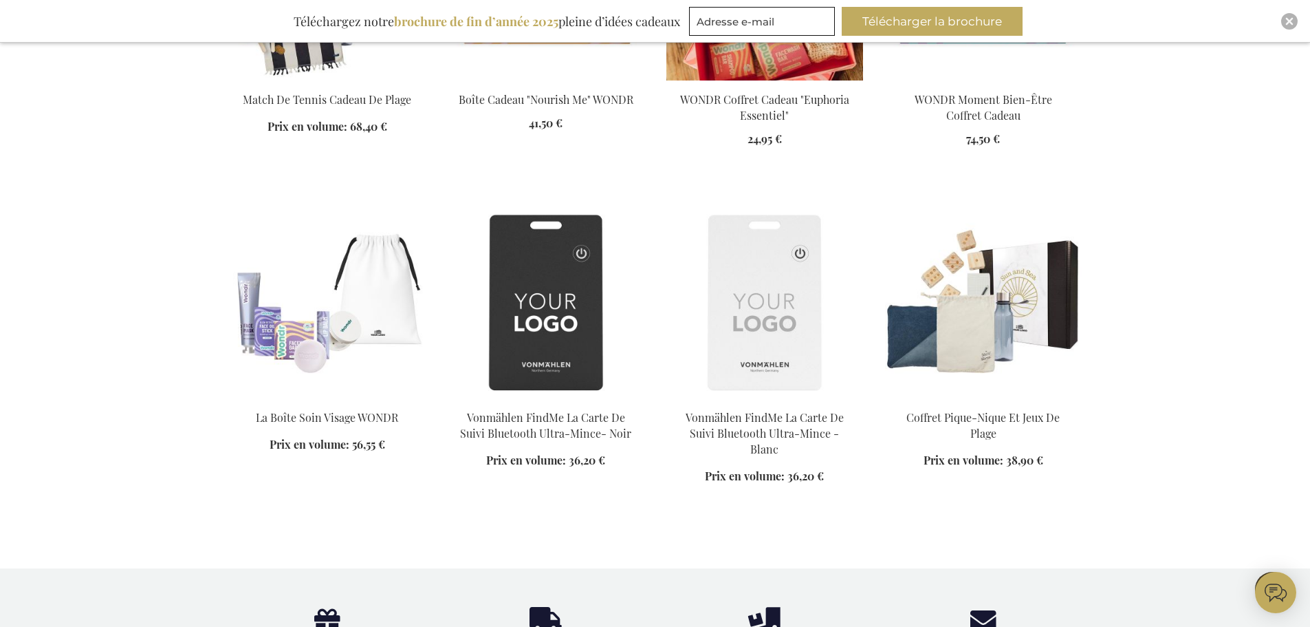
scroll to position [12568, 0]
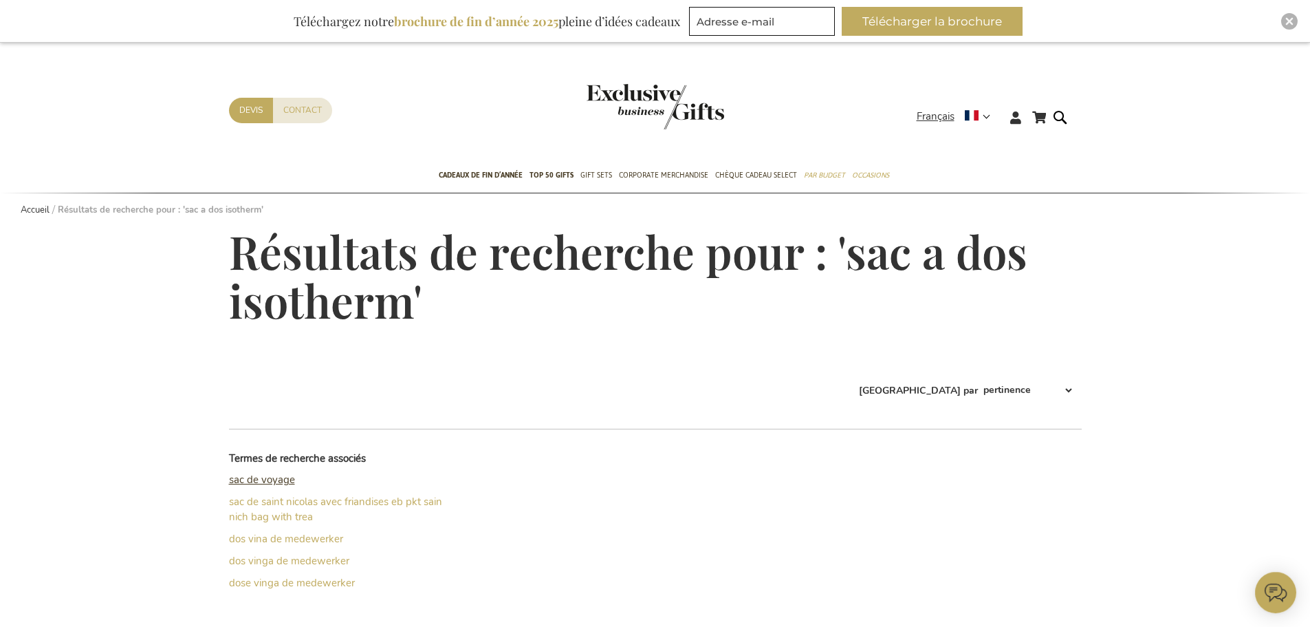
click at [267, 483] on link "sac de voyage" at bounding box center [262, 480] width 66 height 14
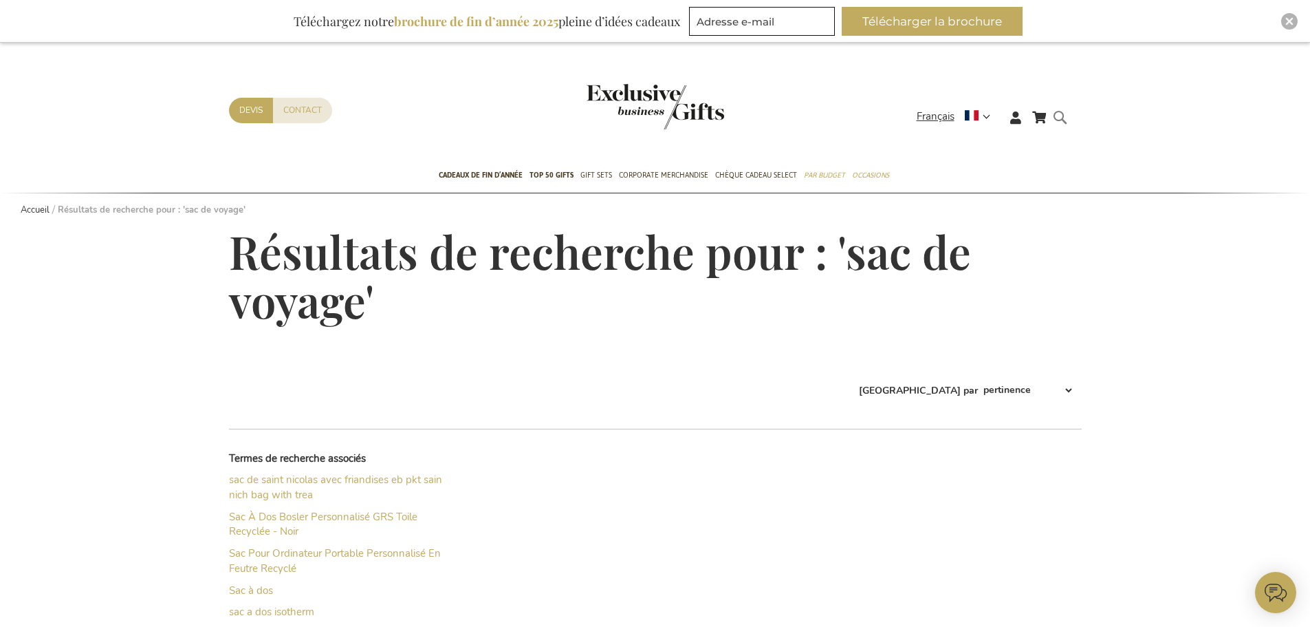
click at [1064, 120] on form "Rechercher sac de voyage Rechercher" at bounding box center [1064, 128] width 14 height 39
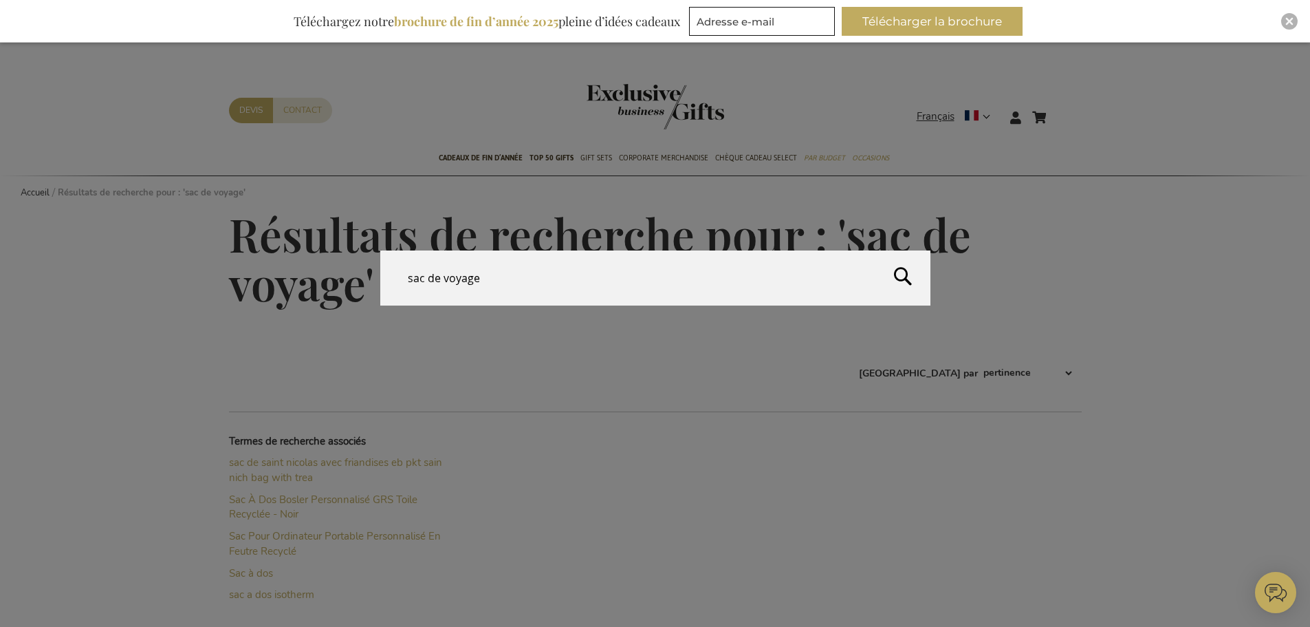
click at [1057, 109] on form "Rechercher sac de voyage Rechercher" at bounding box center [1064, 109] width 14 height 0
drag, startPoint x: 603, startPoint y: 268, endPoint x: 384, endPoint y: 281, distance: 219.1
click at [384, 281] on input "sac de voyage" at bounding box center [655, 277] width 550 height 55
type input "sac de randonnee"
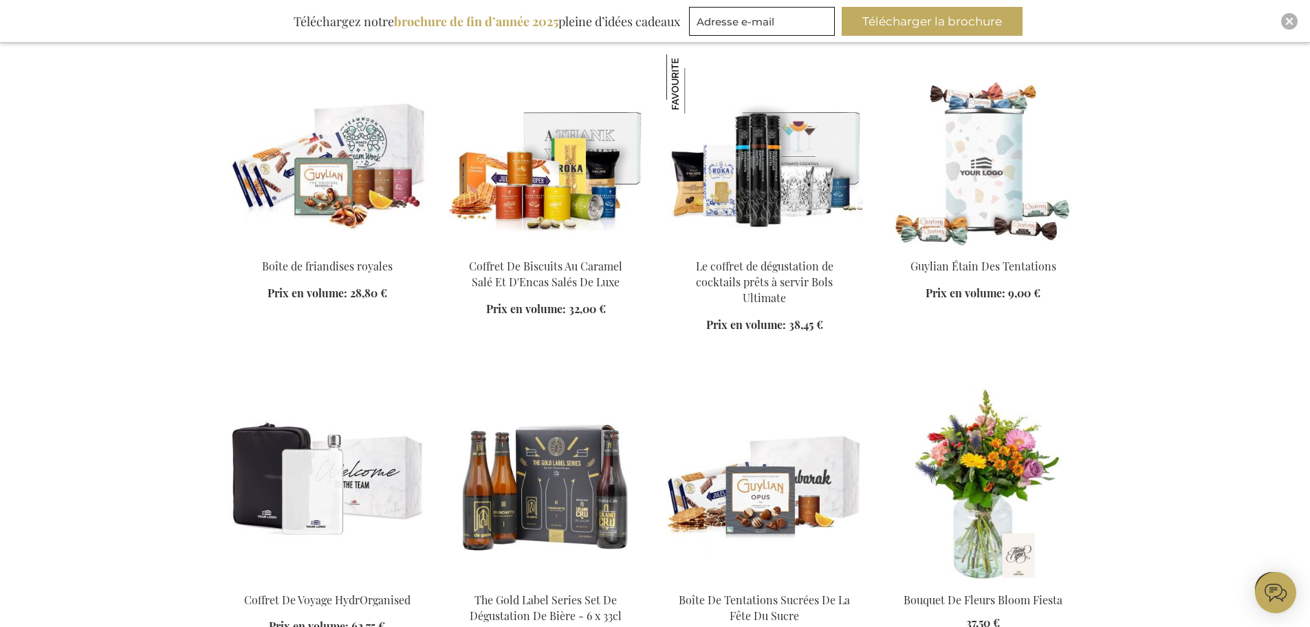
scroll to position [17596, 0]
